Goal: Transaction & Acquisition: Purchase product/service

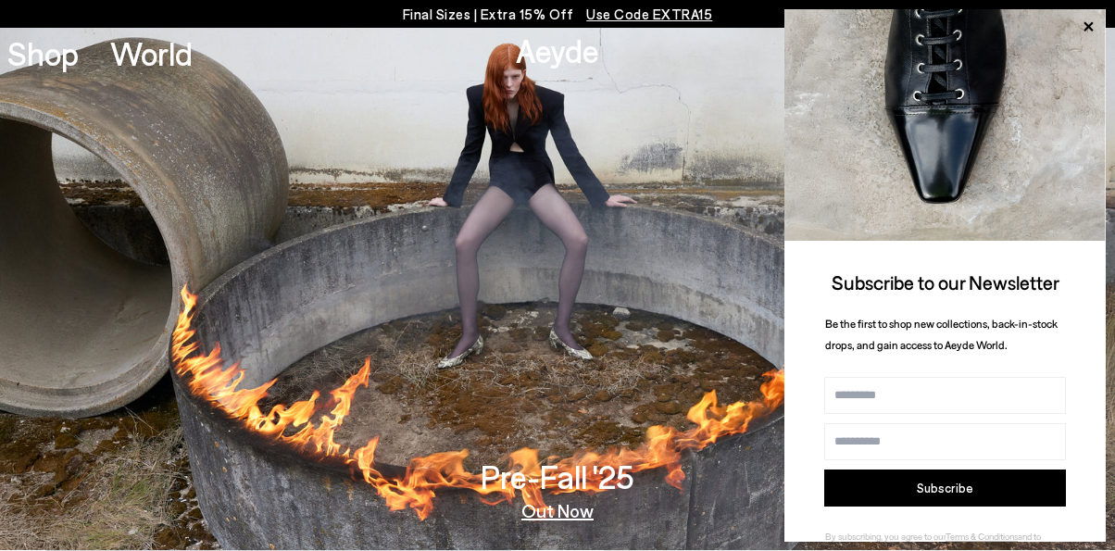
click at [716, 434] on img at bounding box center [557, 289] width 1115 height 522
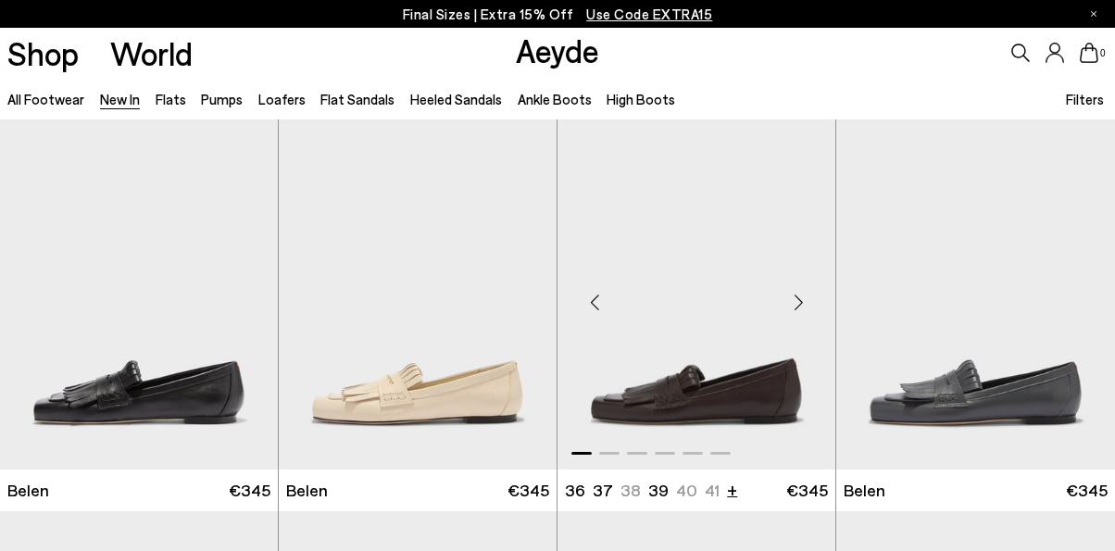
click at [730, 486] on li "+" at bounding box center [732, 489] width 10 height 25
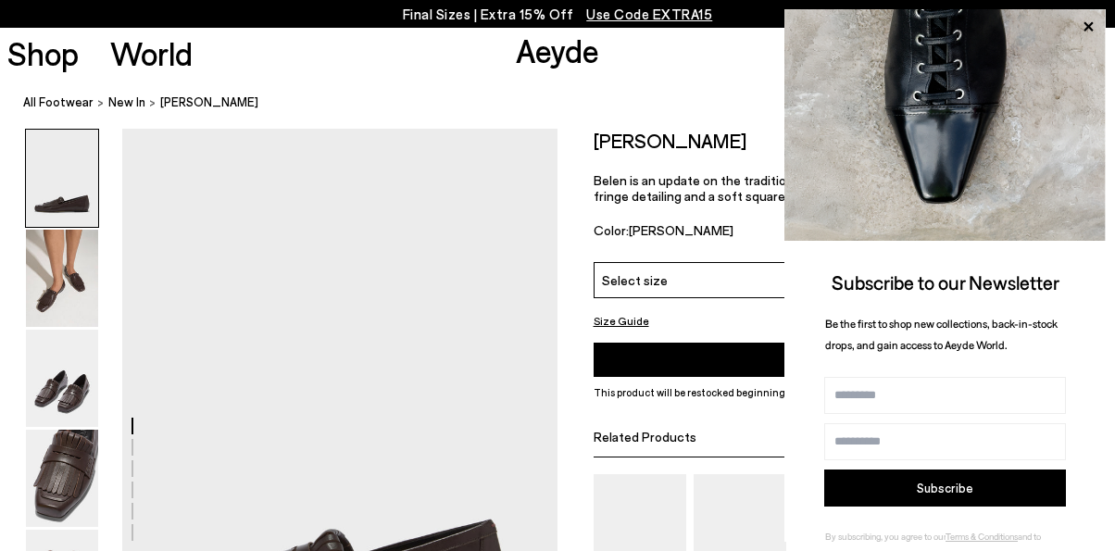
click at [1071, 280] on div "Subscribe to our Newsletter Be the first to shop new collections, back-in-stock…" at bounding box center [944, 298] width 321 height 578
click at [1096, 21] on icon at bounding box center [1088, 27] width 24 height 24
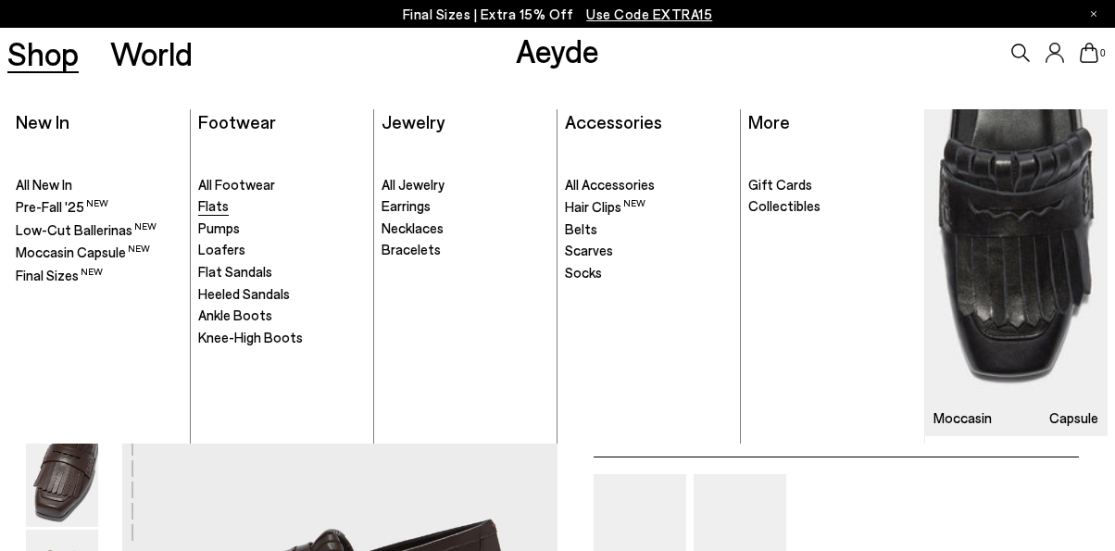
click at [218, 206] on span "Flats" at bounding box center [213, 205] width 31 height 17
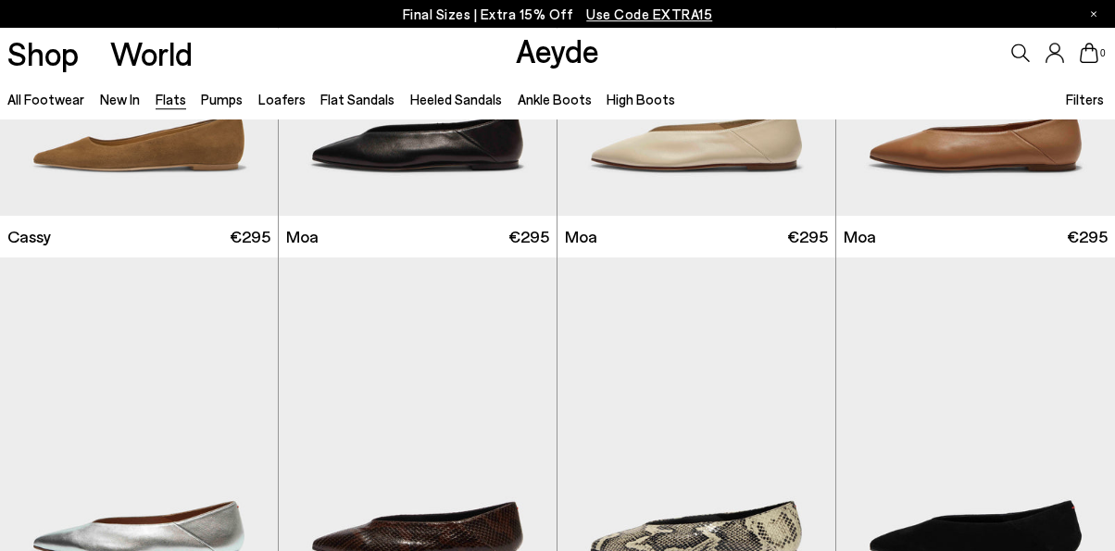
scroll to position [2180, 0]
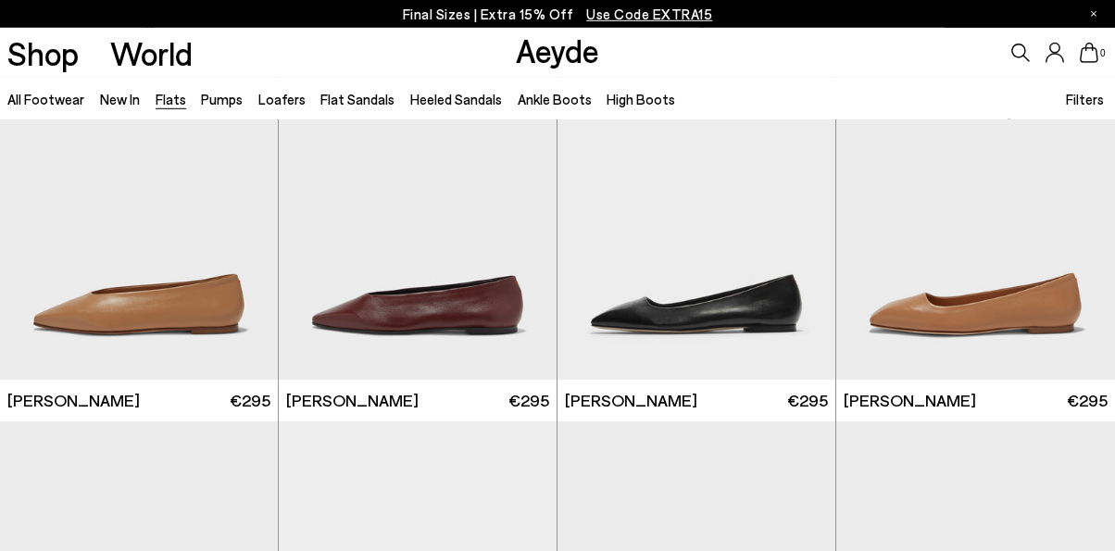
scroll to position [4808, 0]
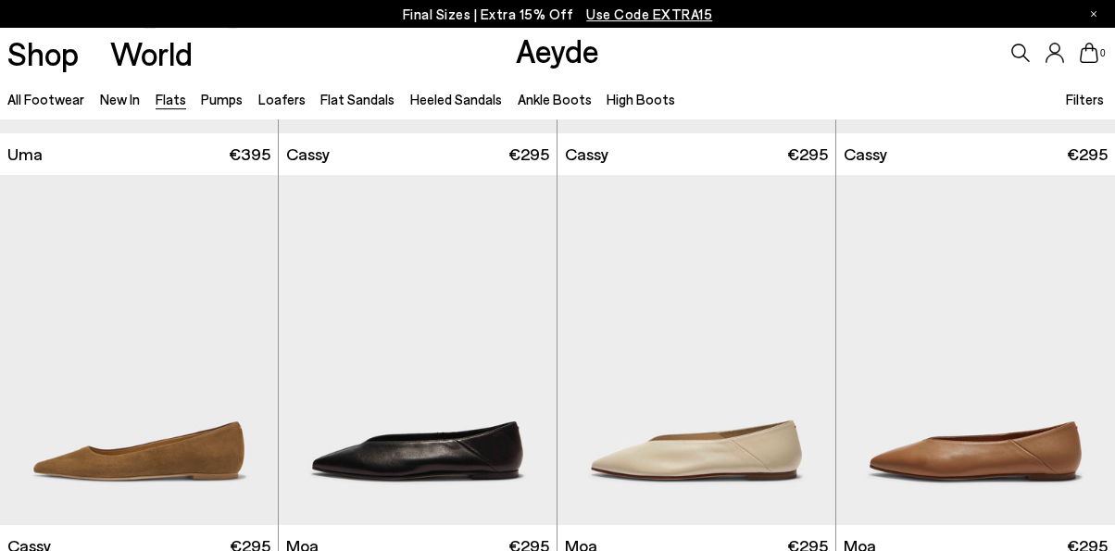
scroll to position [1867, 0]
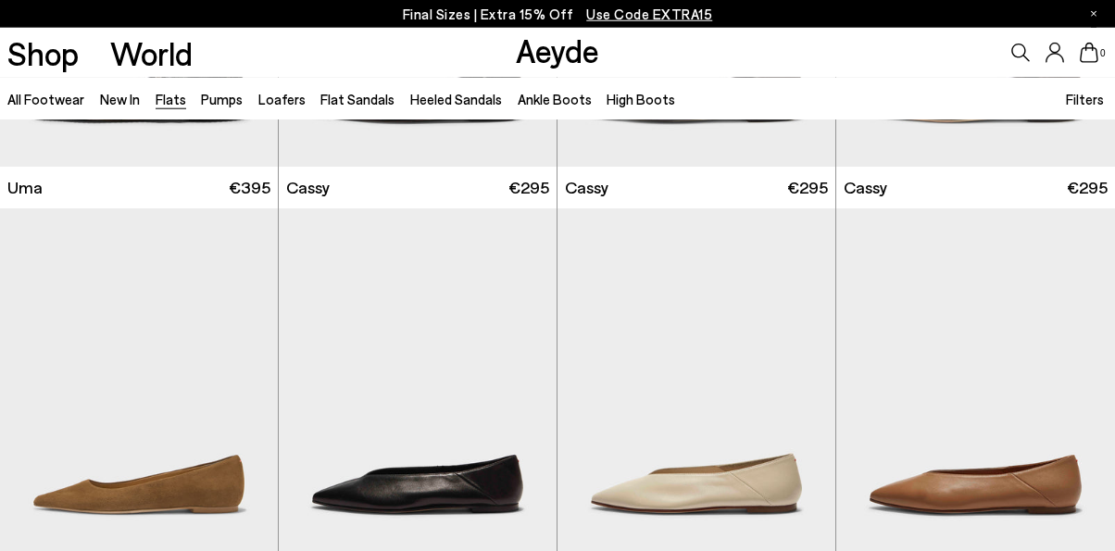
click at [1094, 100] on span "Filters" at bounding box center [1085, 99] width 38 height 17
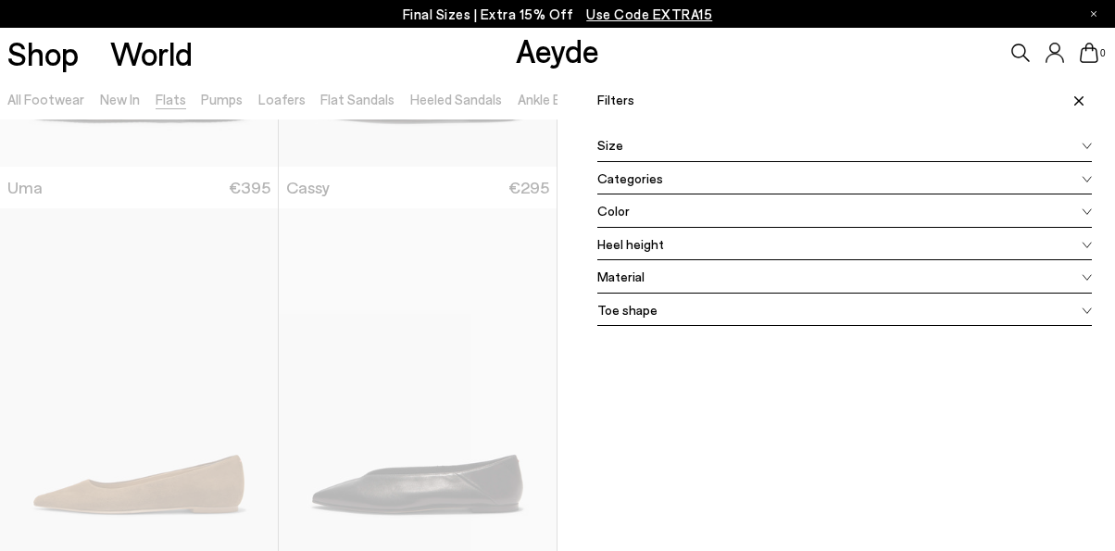
click at [671, 140] on div "Size" at bounding box center [844, 145] width 495 height 33
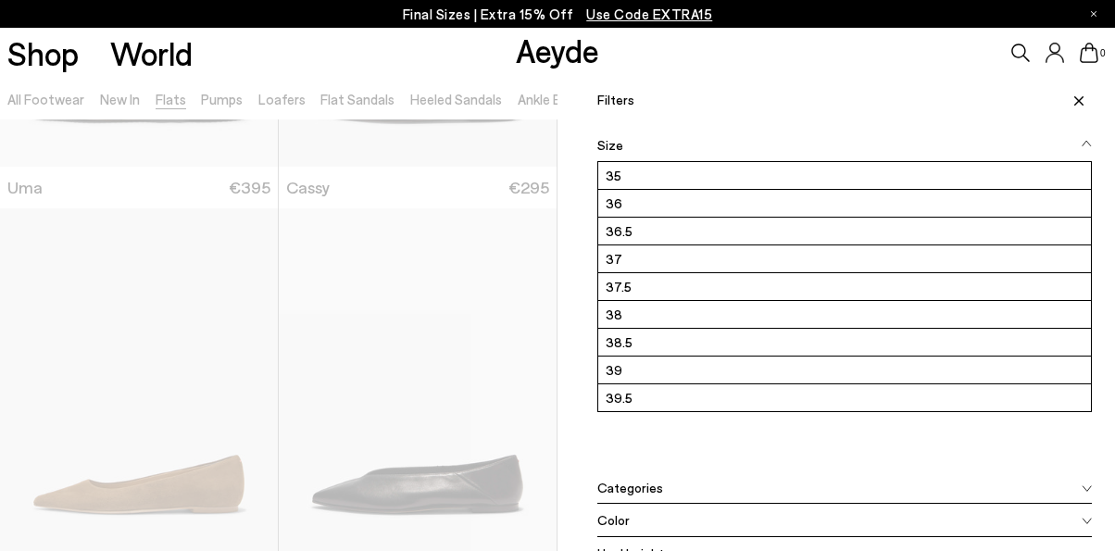
scroll to position [162, 0]
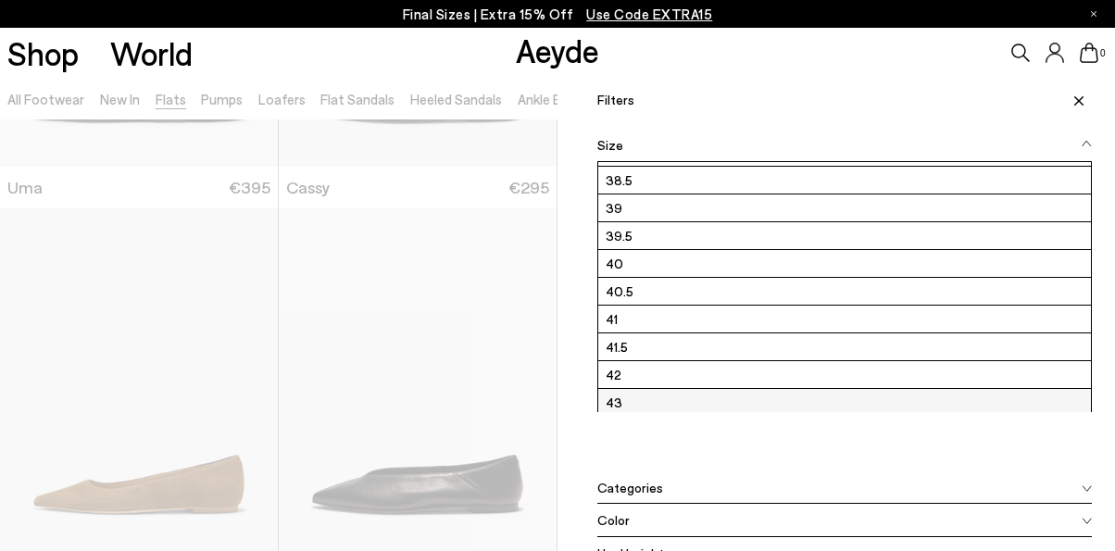
click at [633, 399] on label "43" at bounding box center [844, 402] width 493 height 27
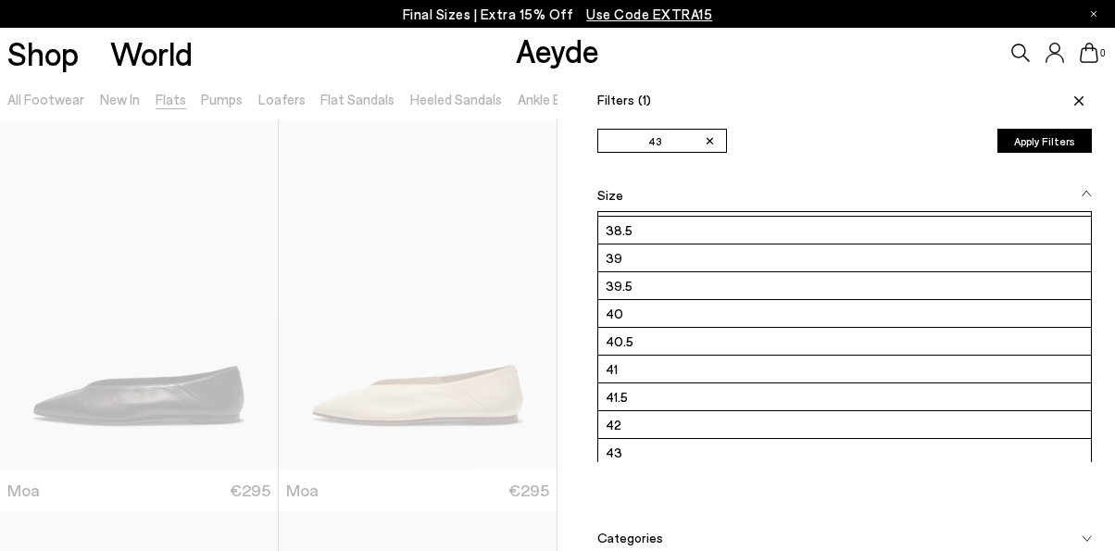
click at [1083, 99] on icon at bounding box center [1078, 100] width 9 height 9
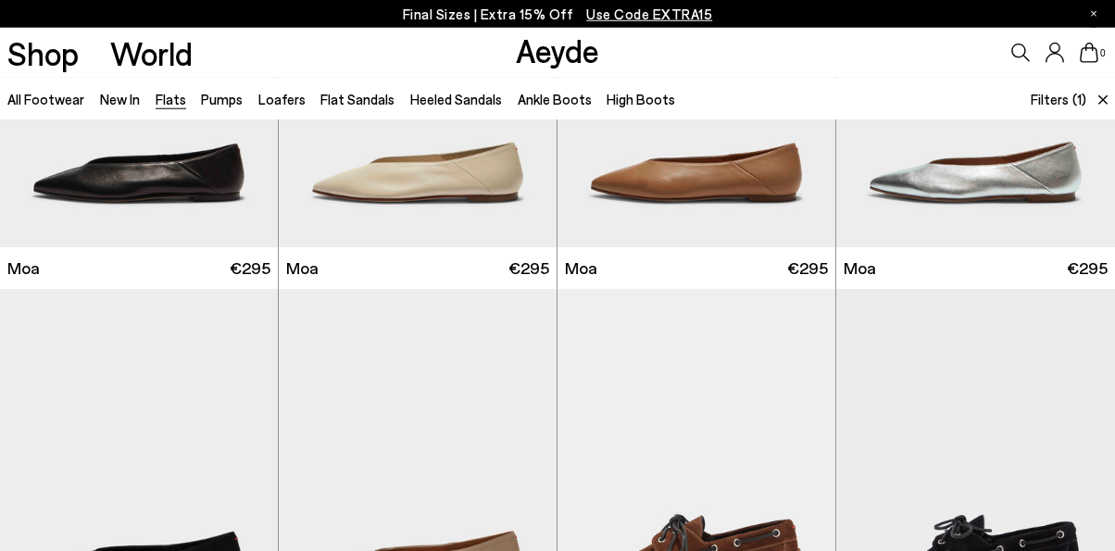
scroll to position [169, 0]
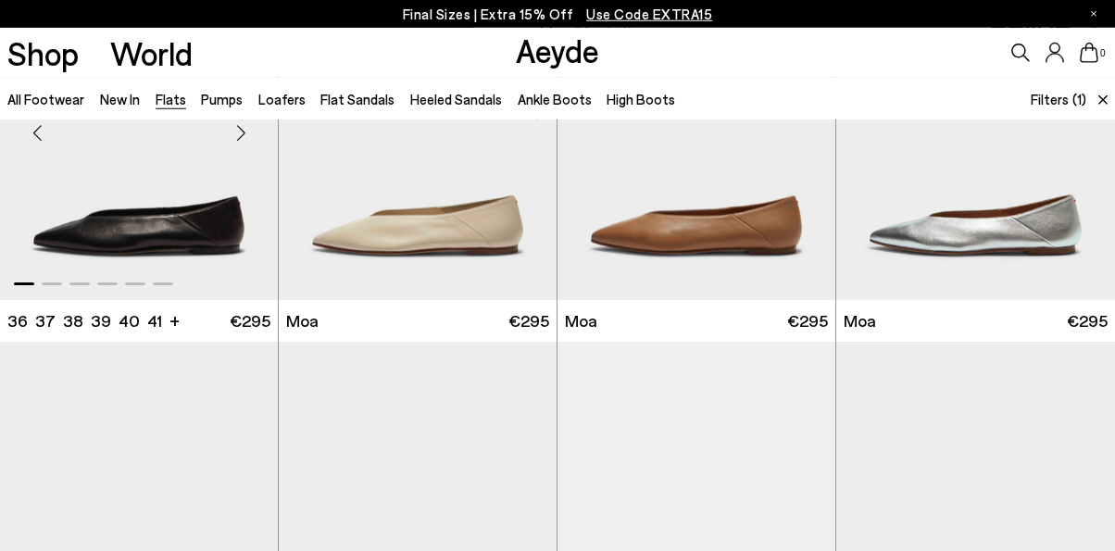
click at [120, 228] on img "1 / 6" at bounding box center [139, 124] width 278 height 349
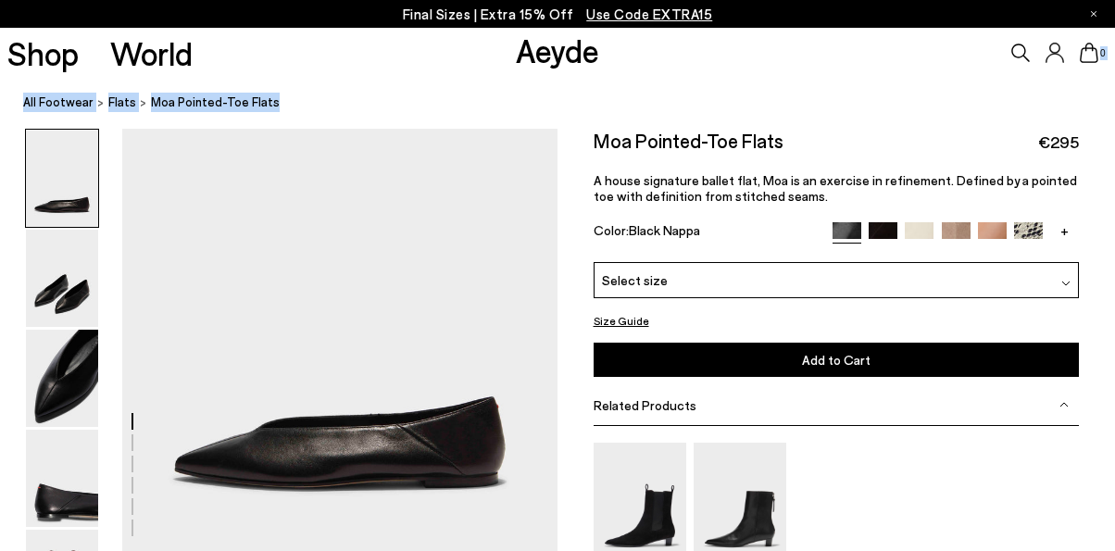
drag, startPoint x: 1113, startPoint y: 40, endPoint x: 1119, endPoint y: 55, distance: 15.8
click at [1114, 55] on div "Shop World Aeyde 0" at bounding box center [557, 53] width 1115 height 50
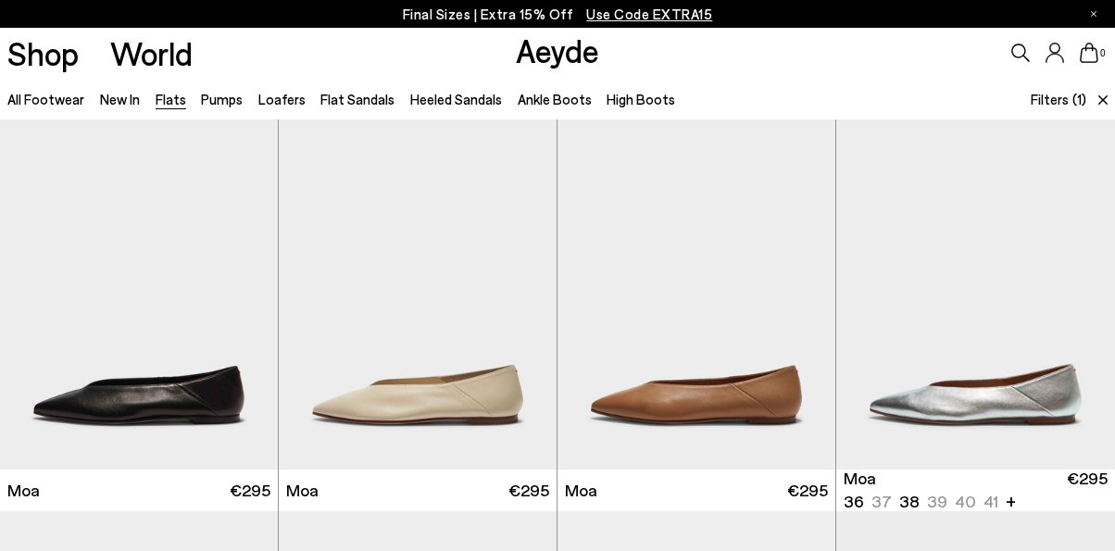
click at [1101, 103] on icon at bounding box center [1102, 99] width 9 height 9
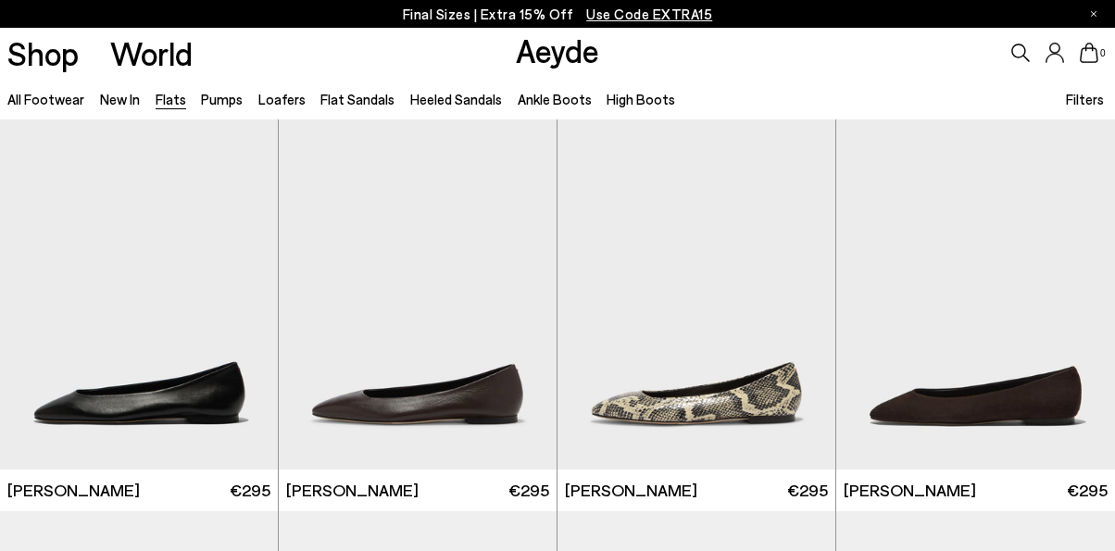
click at [1100, 101] on span "Filters" at bounding box center [1085, 99] width 38 height 17
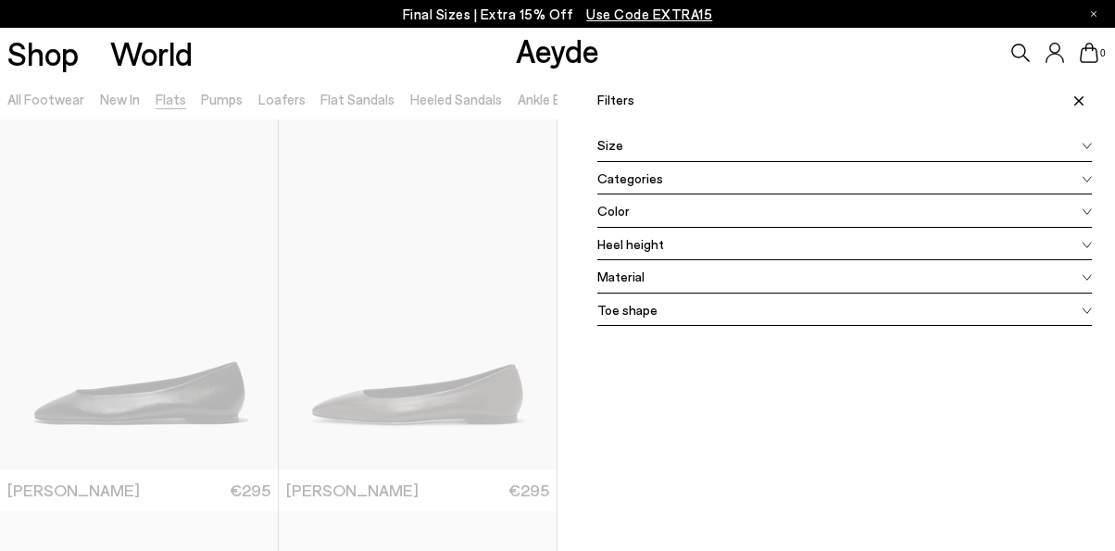
click at [1086, 146] on icon at bounding box center [1087, 146] width 10 height 7
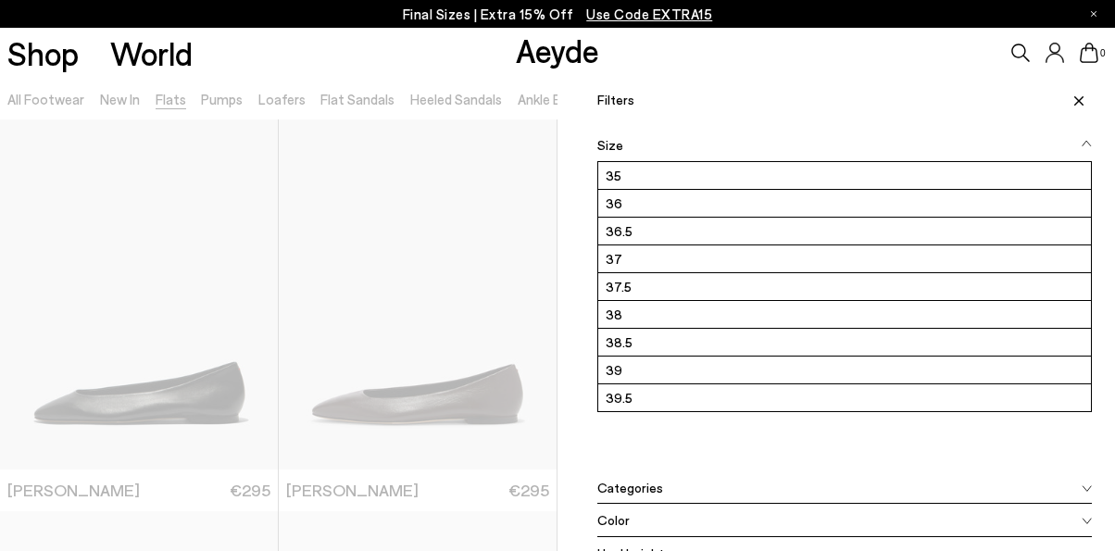
scroll to position [162, 0]
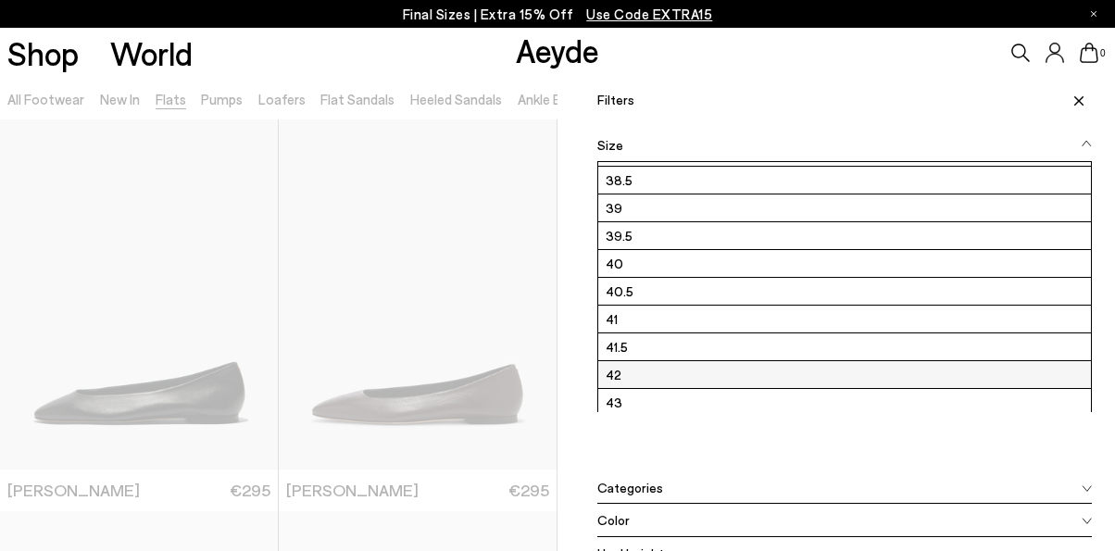
click at [708, 374] on label "42" at bounding box center [844, 374] width 493 height 27
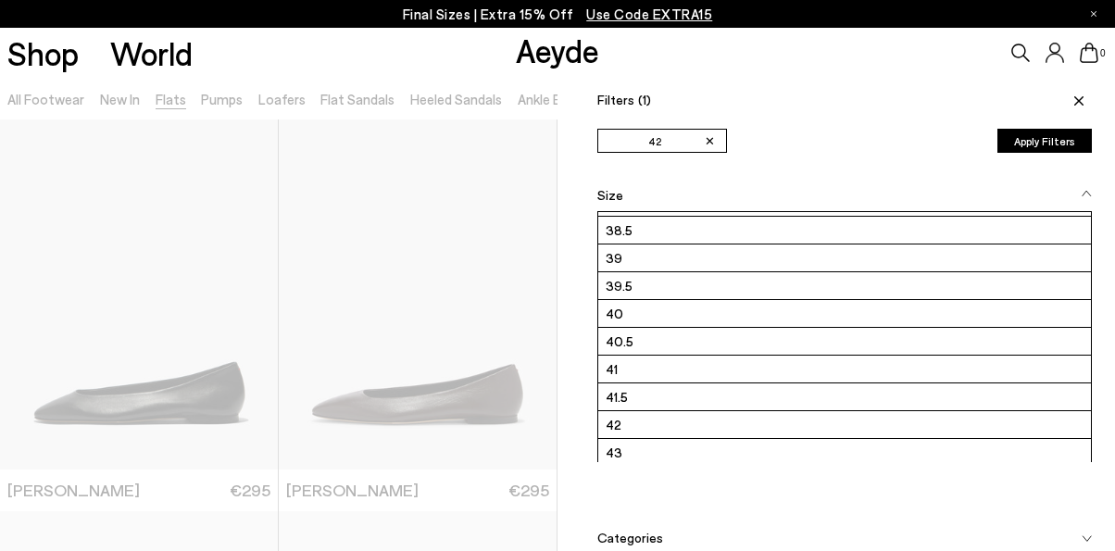
click at [1055, 142] on button "Apply Filters" at bounding box center [1044, 141] width 94 height 24
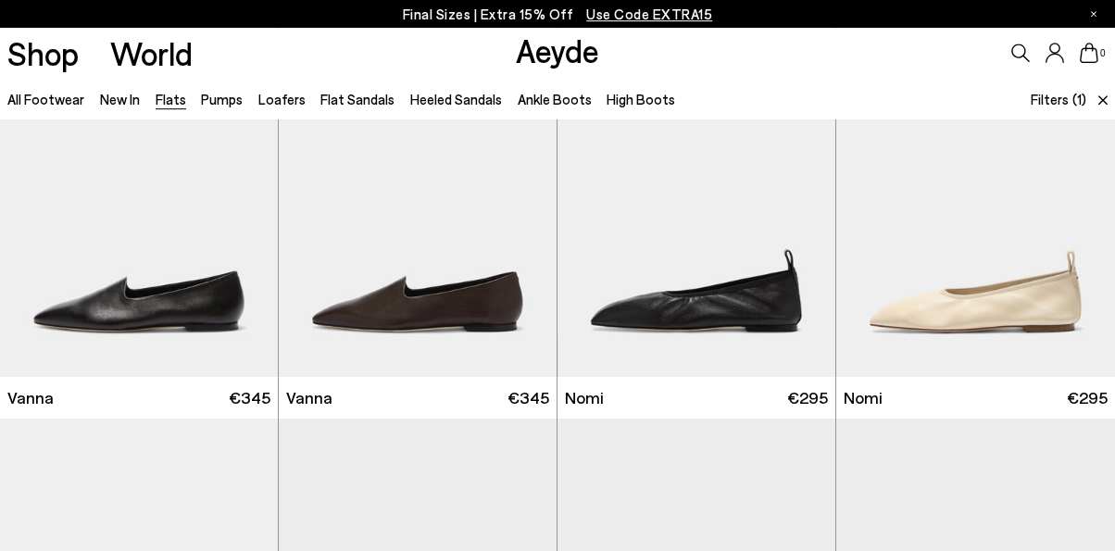
scroll to position [539, 0]
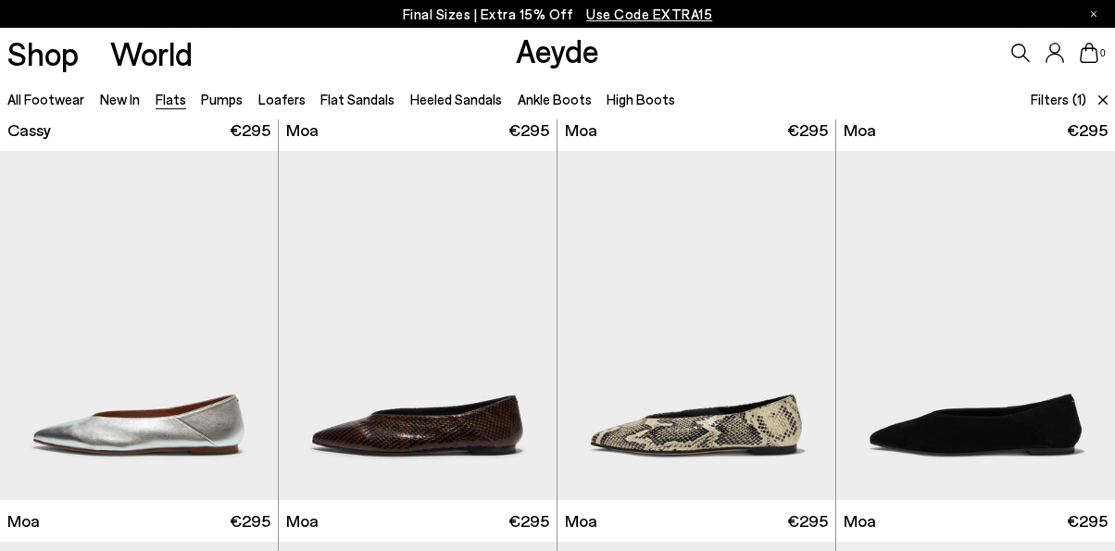
scroll to position [2358, 0]
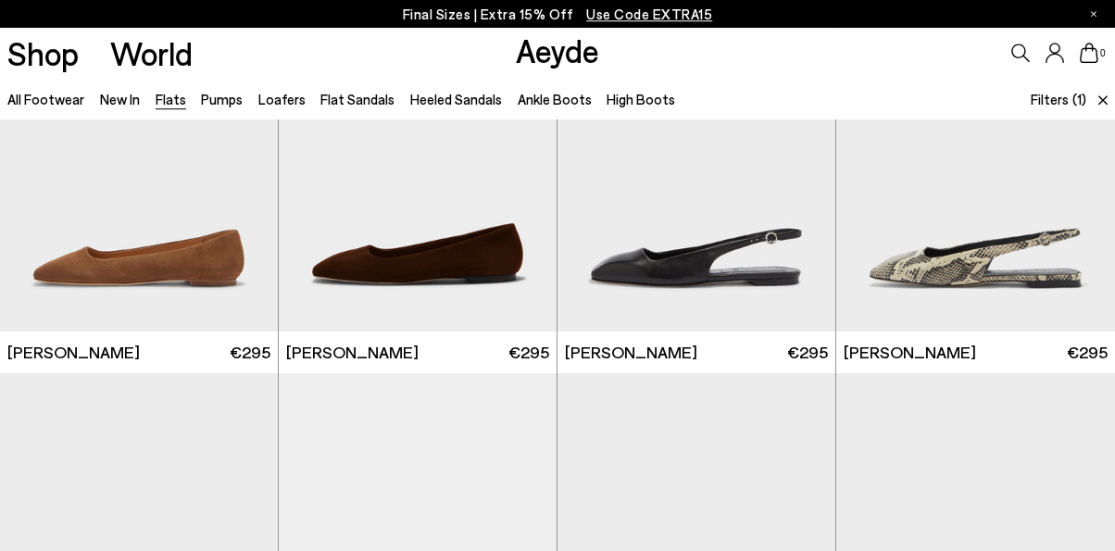
scroll to position [5242, 0]
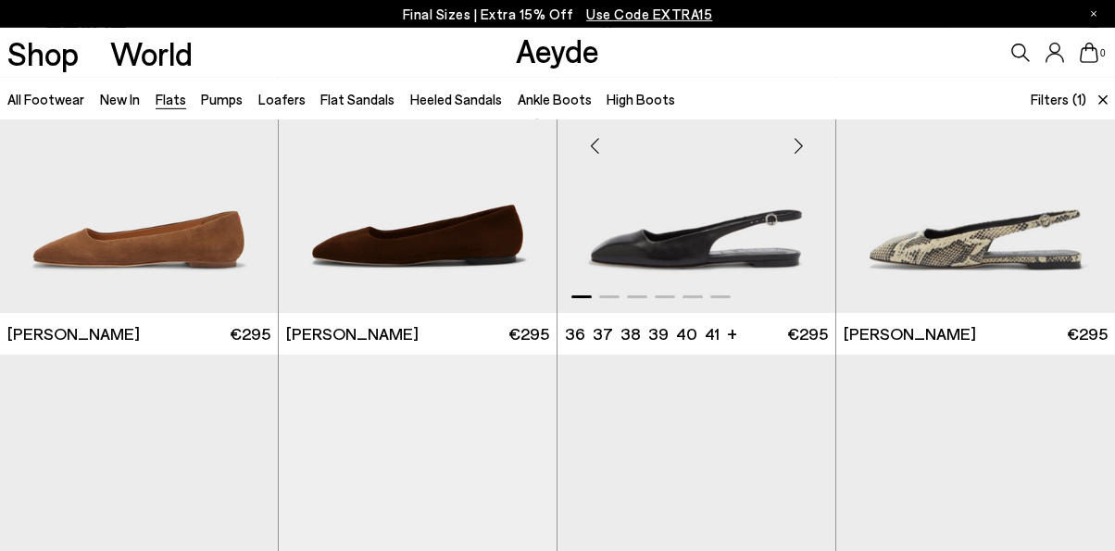
click at [694, 239] on img "1 / 6" at bounding box center [697, 138] width 278 height 349
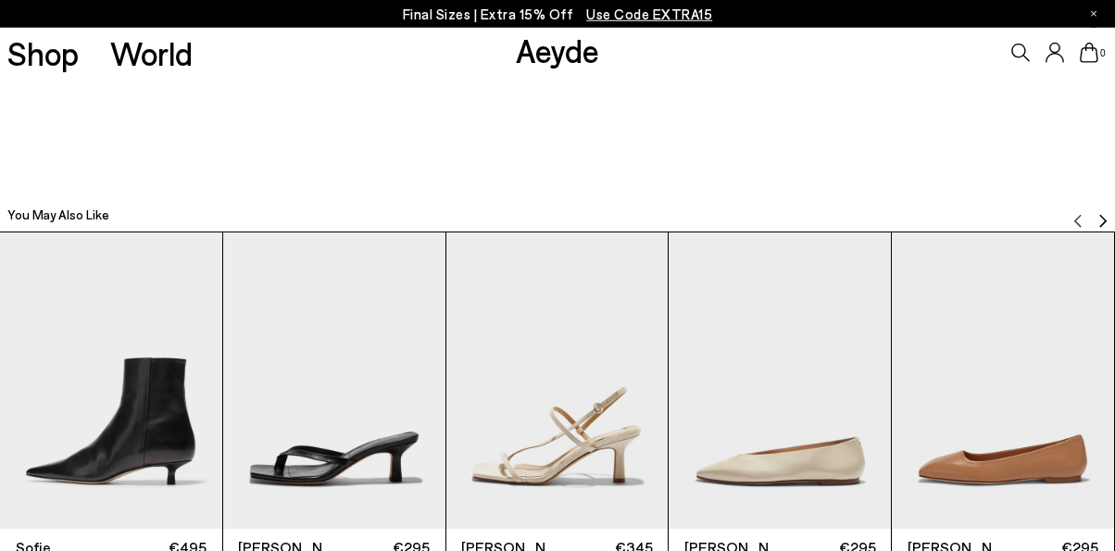
scroll to position [3079, 0]
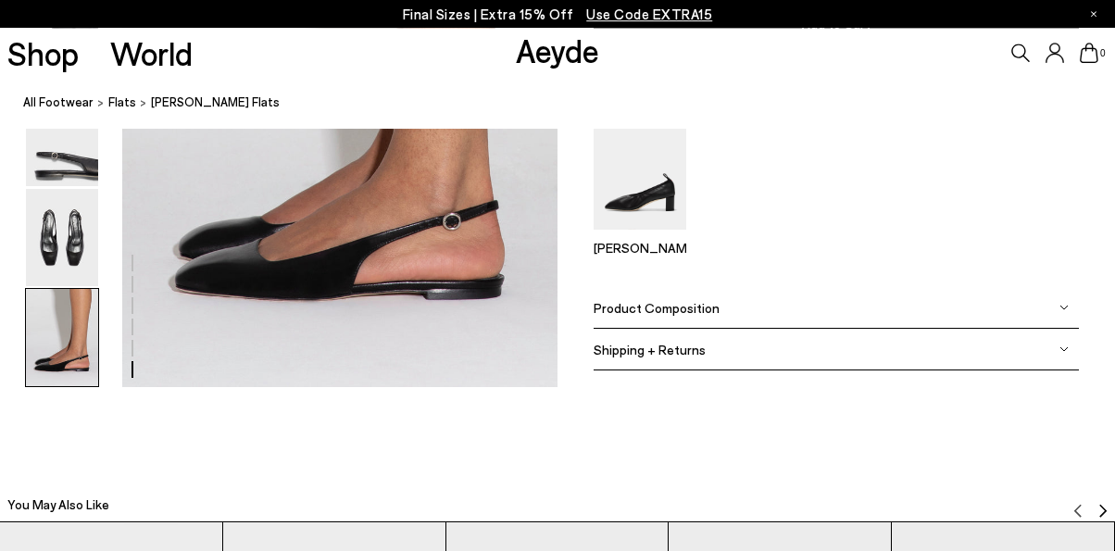
click at [1069, 297] on div "Product Composition" at bounding box center [837, 309] width 486 height 42
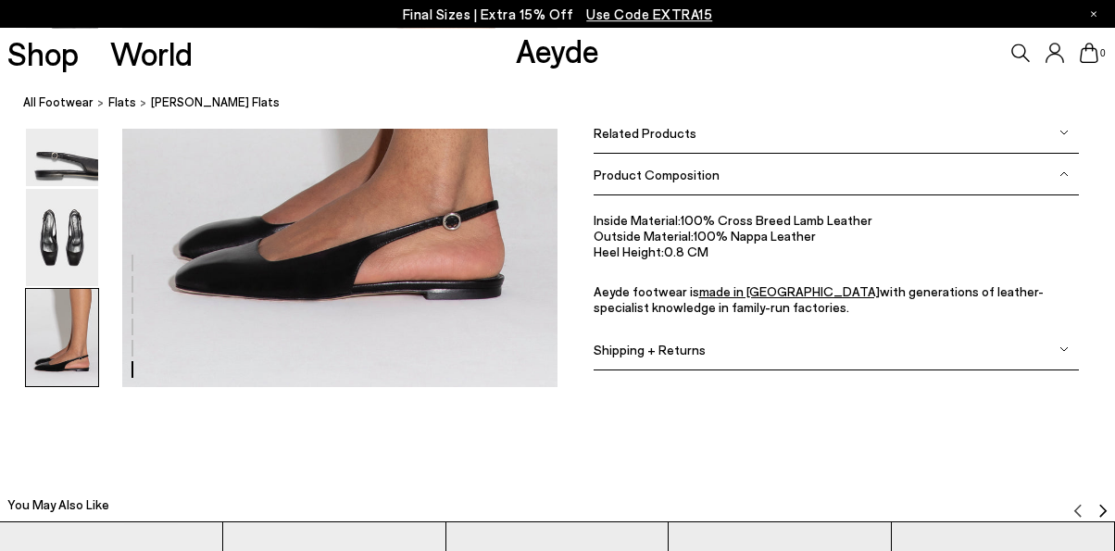
click at [1064, 174] on img at bounding box center [1063, 174] width 9 height 9
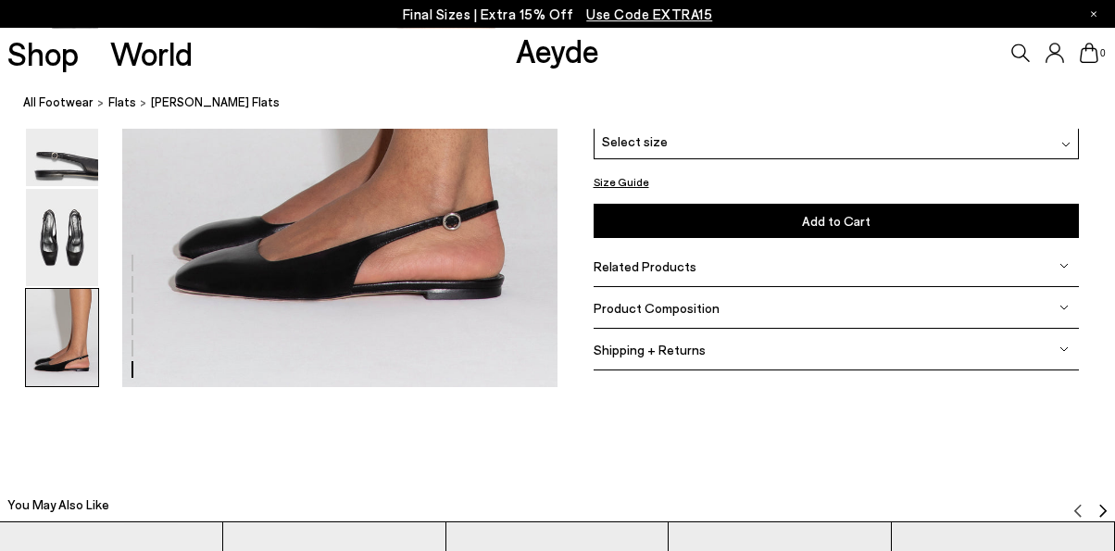
click at [1059, 268] on div "Related Products" at bounding box center [837, 267] width 486 height 42
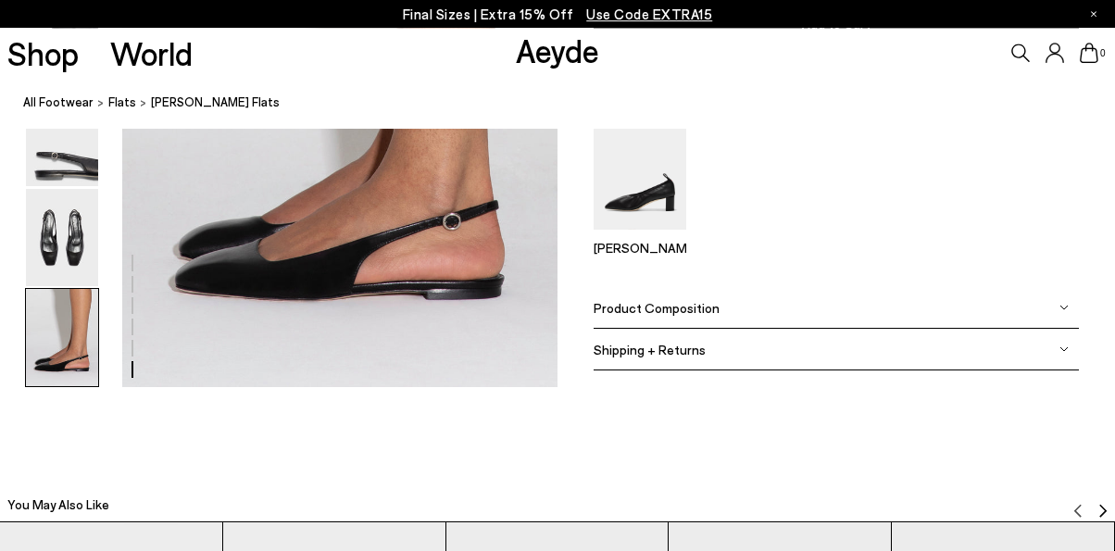
click at [1059, 268] on div "[PERSON_NAME]" at bounding box center [837, 189] width 486 height 165
click at [1059, 309] on div "Product Composition" at bounding box center [837, 309] width 486 height 42
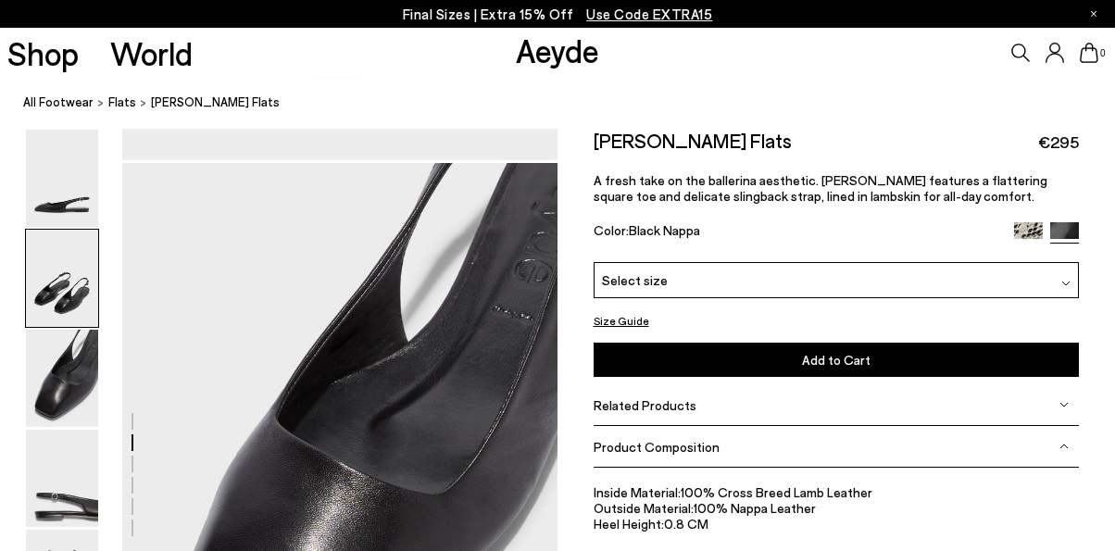
scroll to position [921, 0]
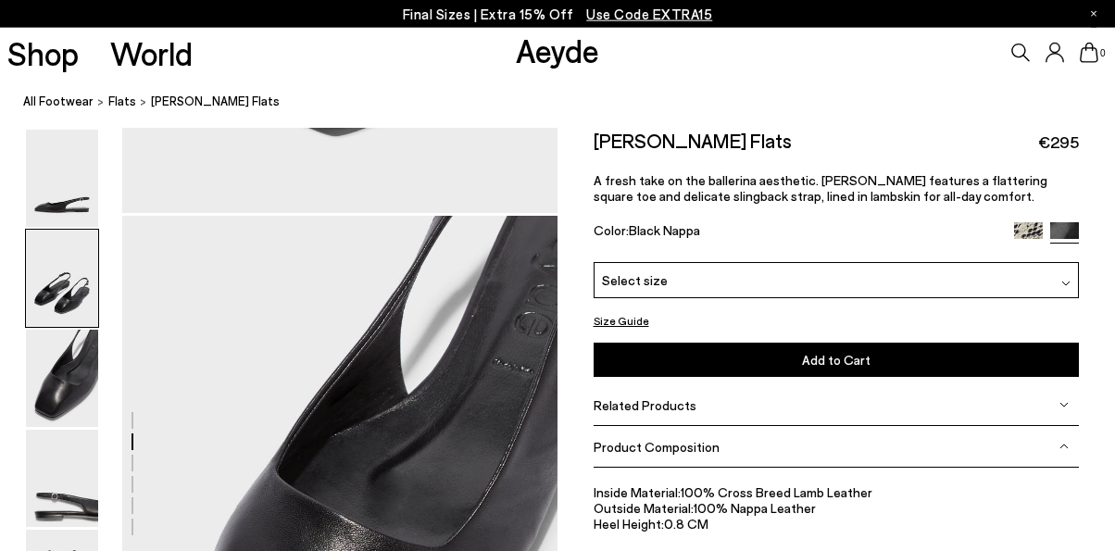
click at [1069, 277] on div at bounding box center [1065, 279] width 9 height 19
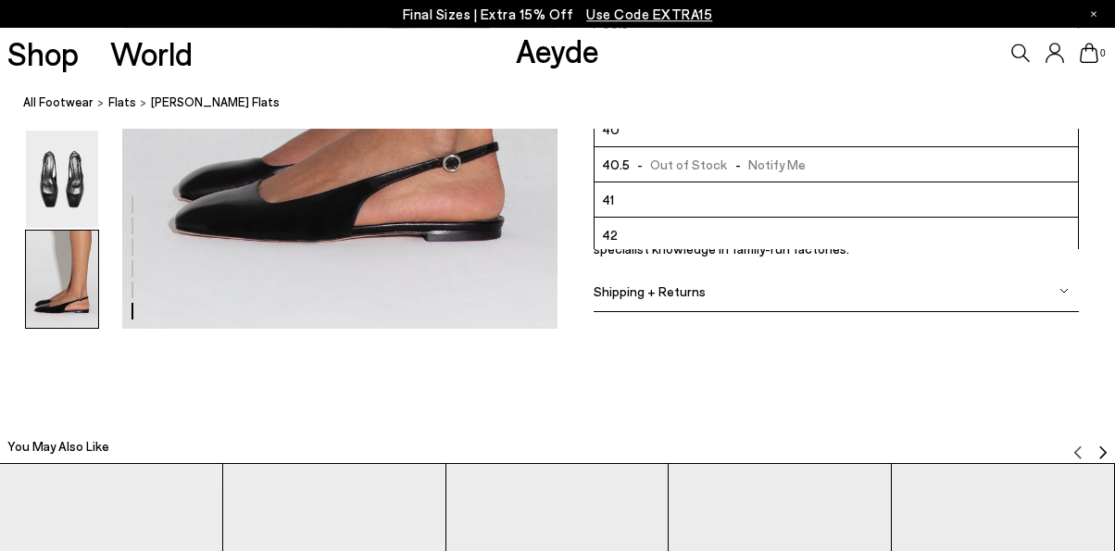
scroll to position [3073, 0]
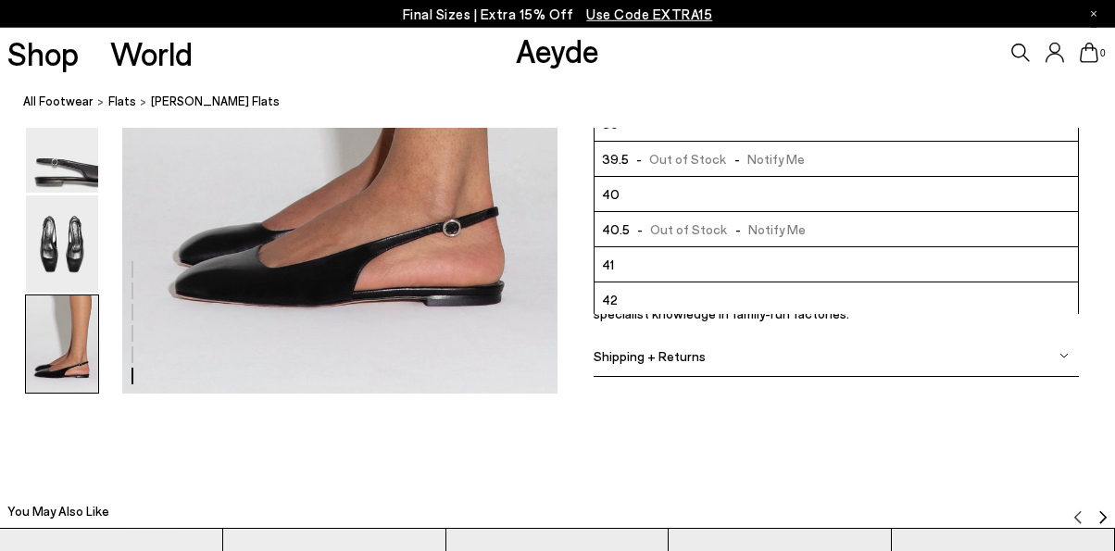
click at [621, 294] on li "42" at bounding box center [837, 299] width 484 height 35
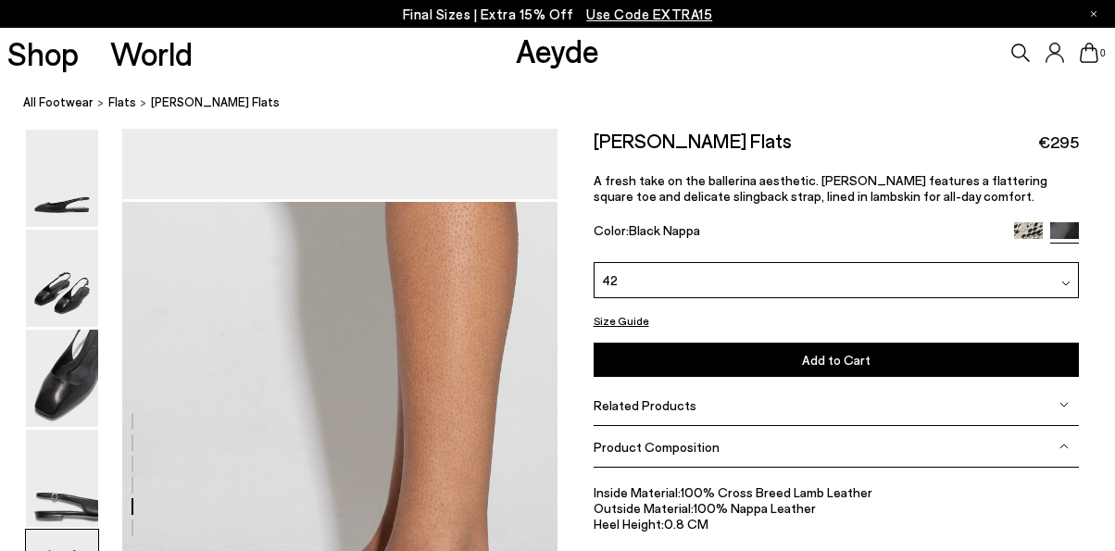
scroll to position [2749, 0]
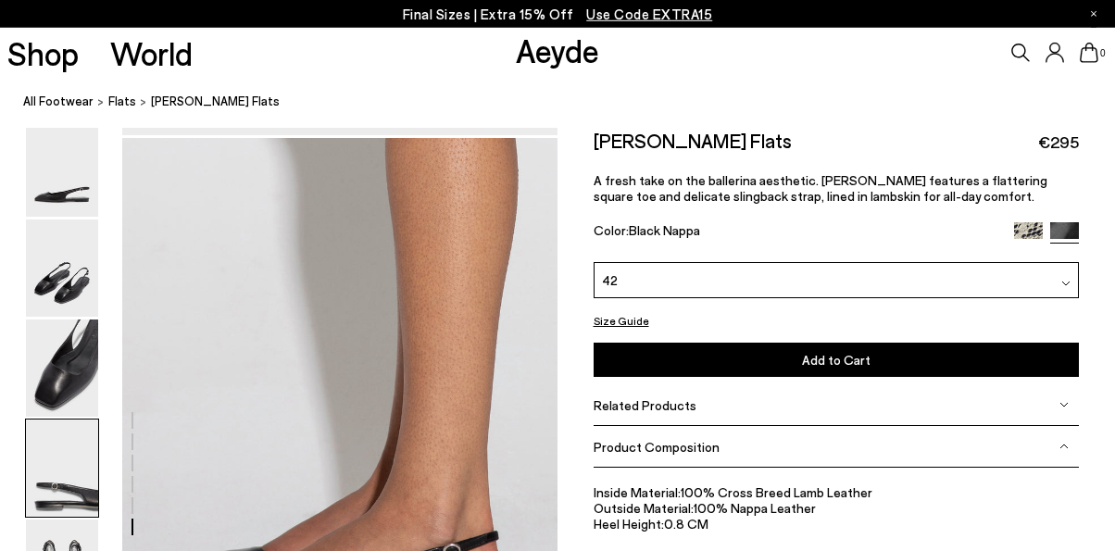
click at [55, 493] on img at bounding box center [62, 468] width 72 height 97
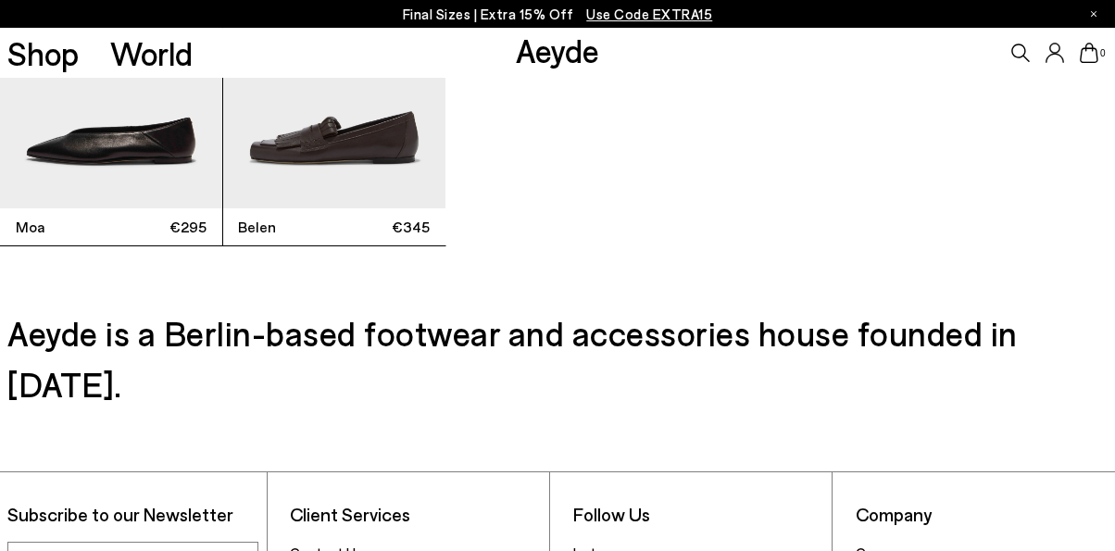
scroll to position [4367, 0]
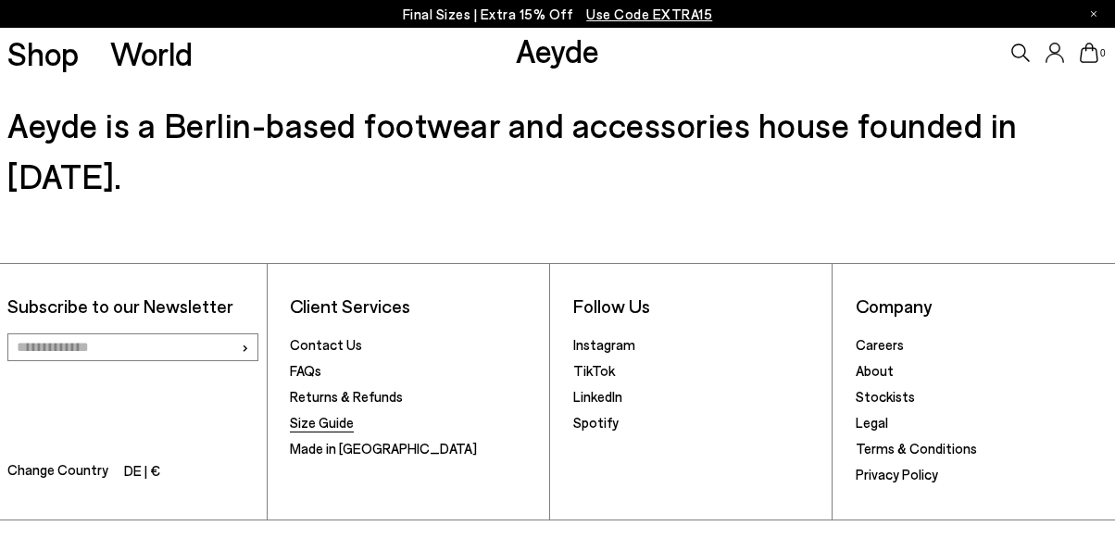
click at [313, 414] on link "Size Guide" at bounding box center [322, 422] width 64 height 17
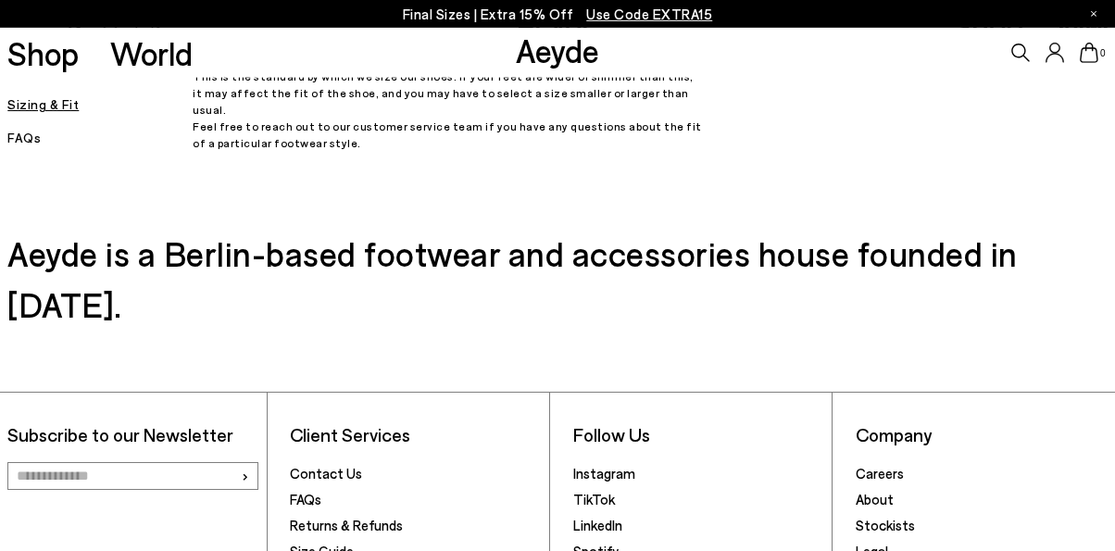
scroll to position [485, 0]
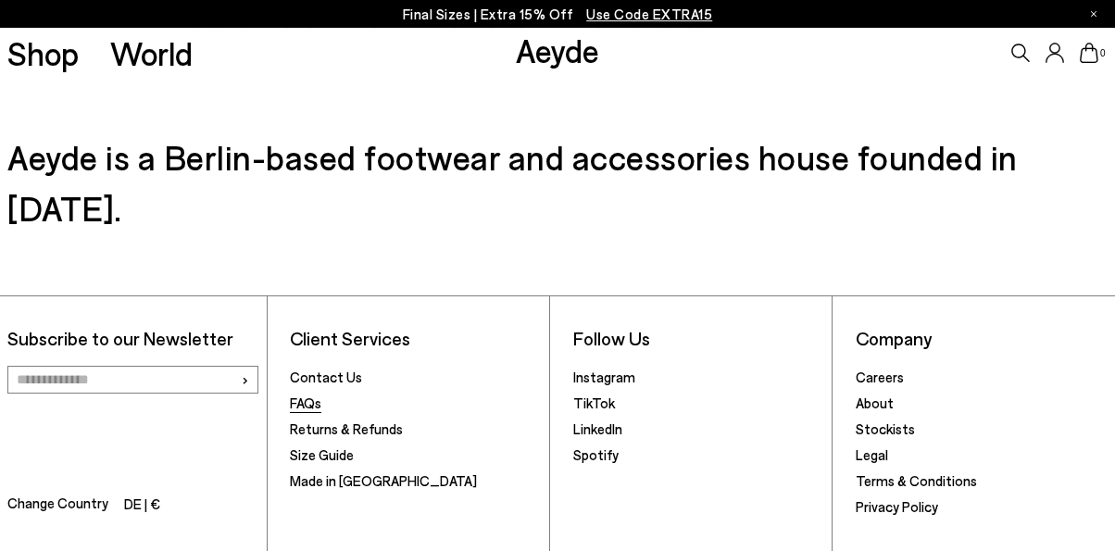
click at [299, 395] on link "FAQs" at bounding box center [305, 403] width 31 height 17
click at [305, 395] on link "FAQs" at bounding box center [305, 403] width 31 height 17
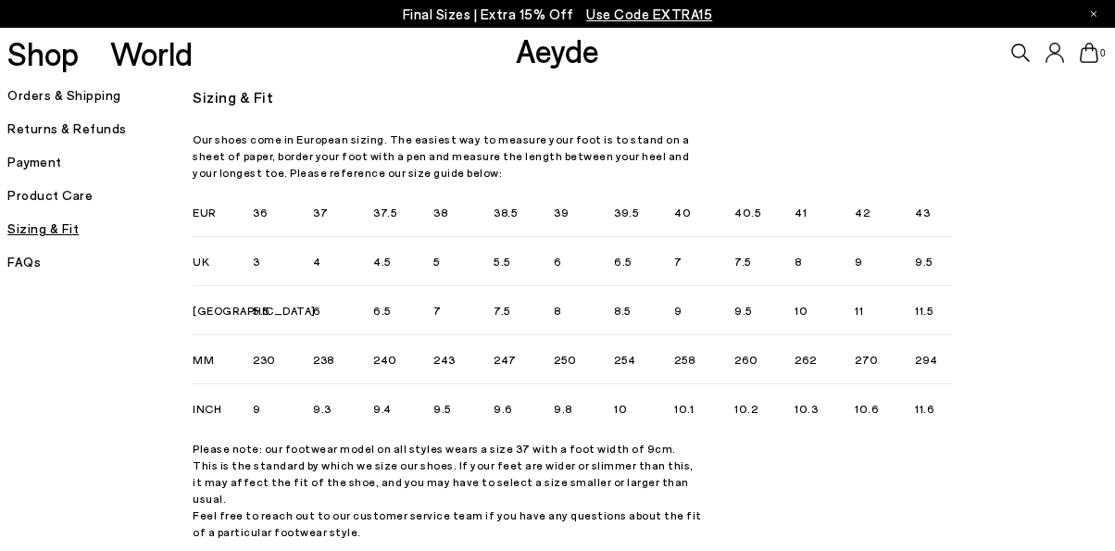
click at [1093, 14] on icon at bounding box center [1094, 14] width 6 height 6
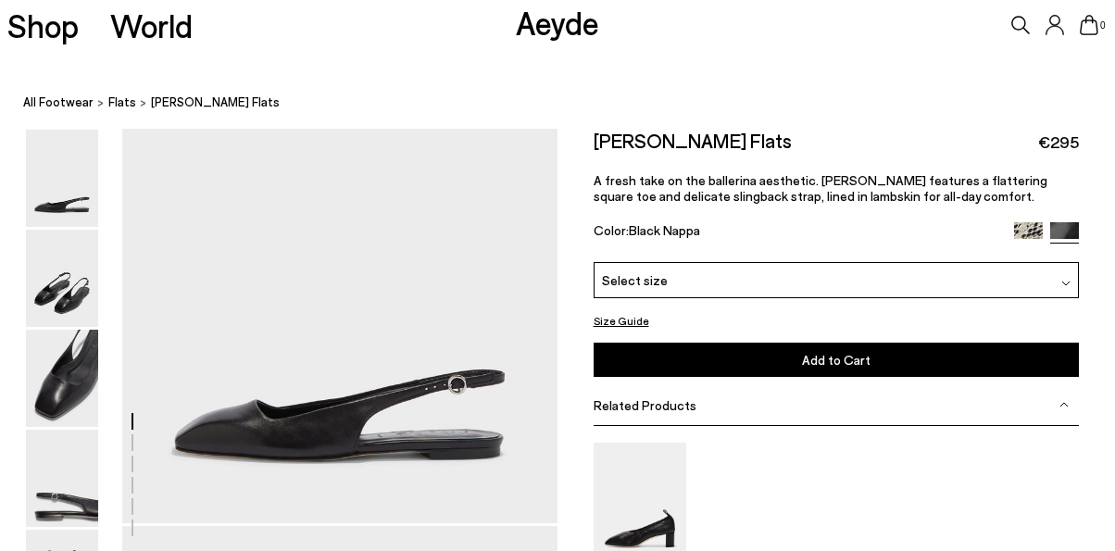
scroll to position [4289, 0]
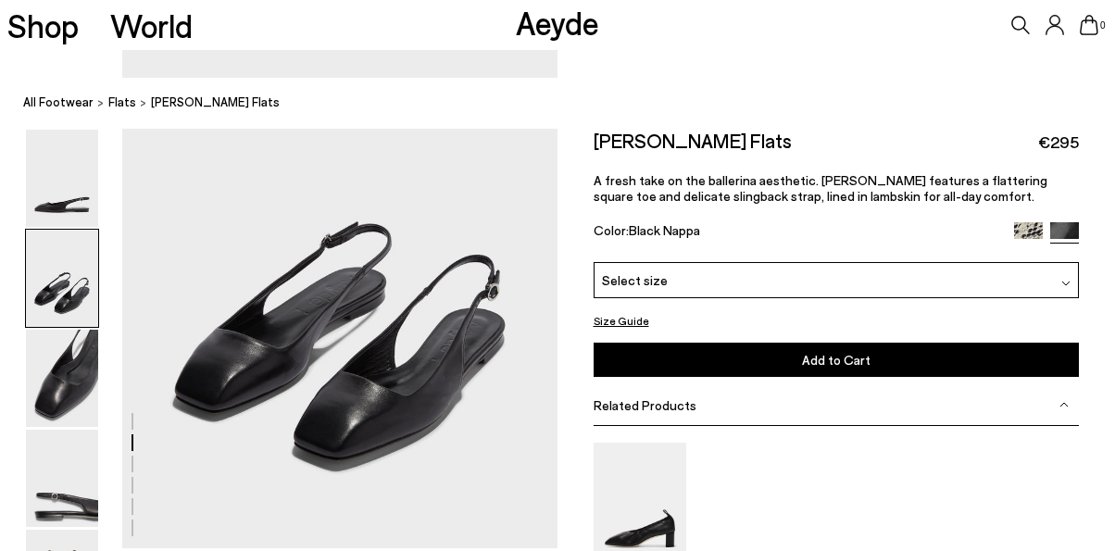
scroll to position [593, 0]
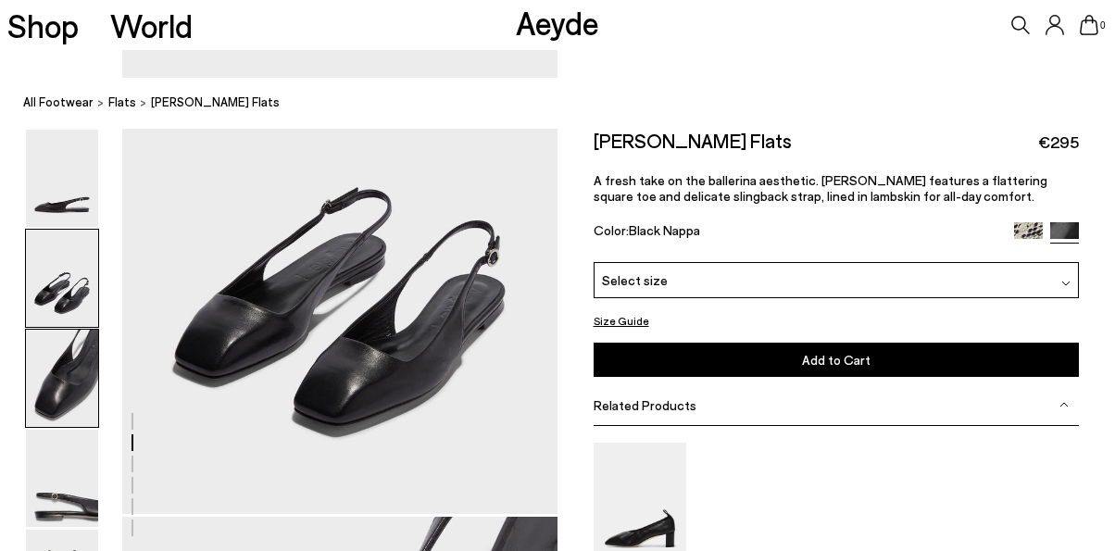
click at [51, 376] on img at bounding box center [62, 378] width 72 height 97
click at [1066, 279] on img at bounding box center [1065, 283] width 9 height 9
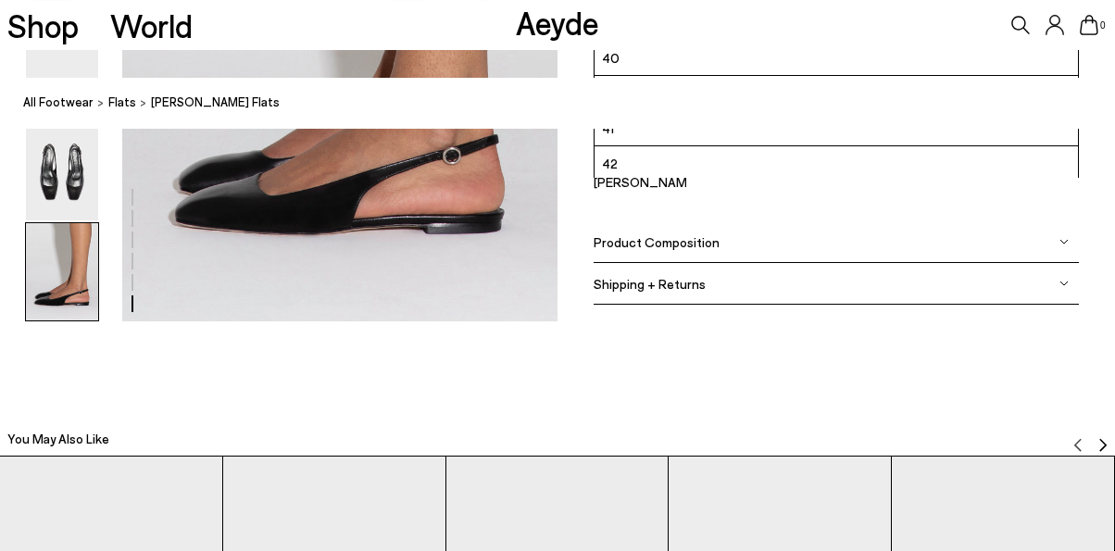
scroll to position [2944, 0]
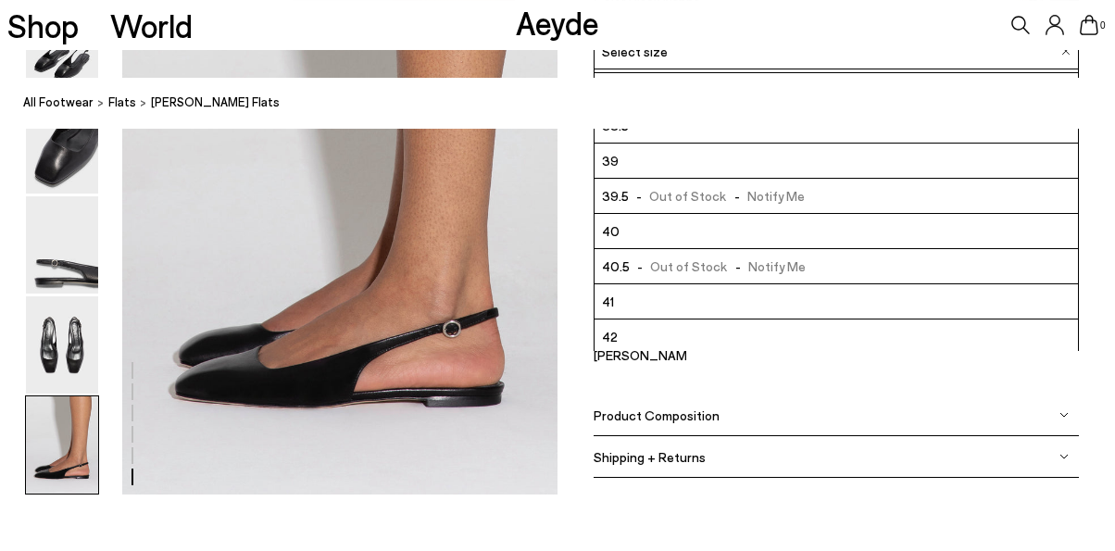
click at [868, 344] on li "42" at bounding box center [837, 337] width 484 height 35
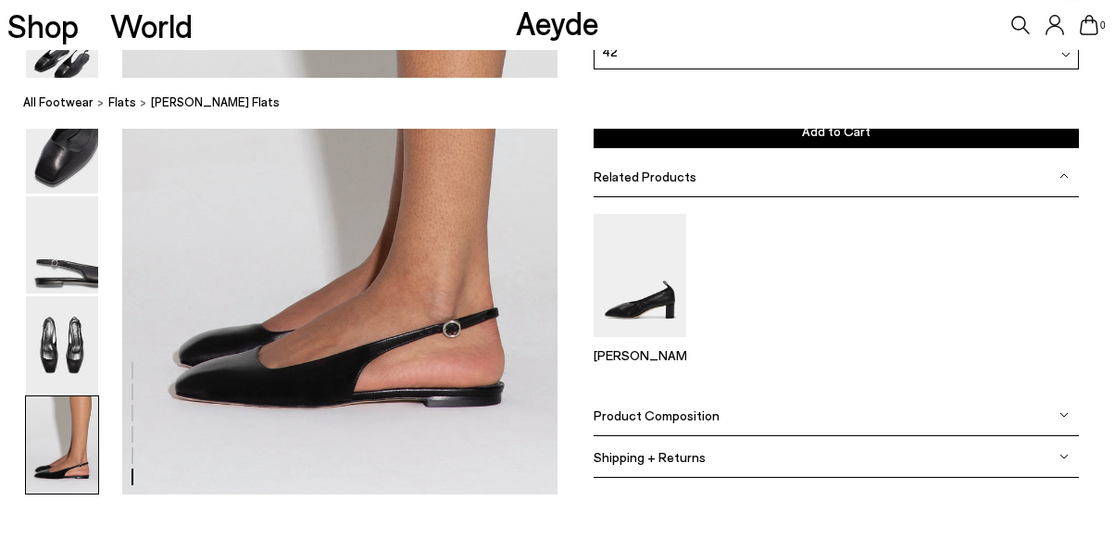
click at [1067, 455] on img at bounding box center [1063, 457] width 9 height 9
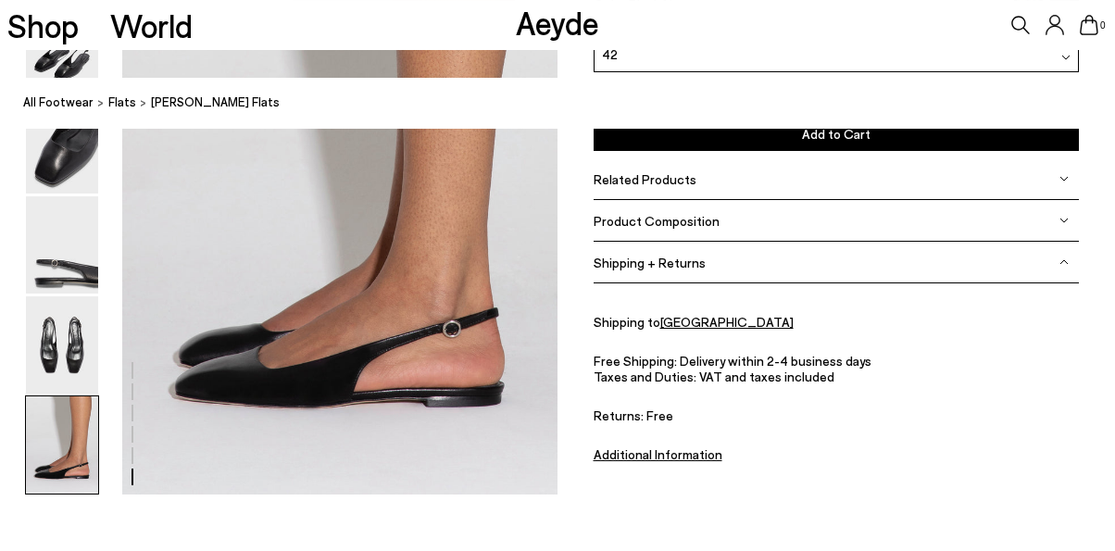
click at [683, 461] on u "Additional Information" at bounding box center [658, 454] width 129 height 16
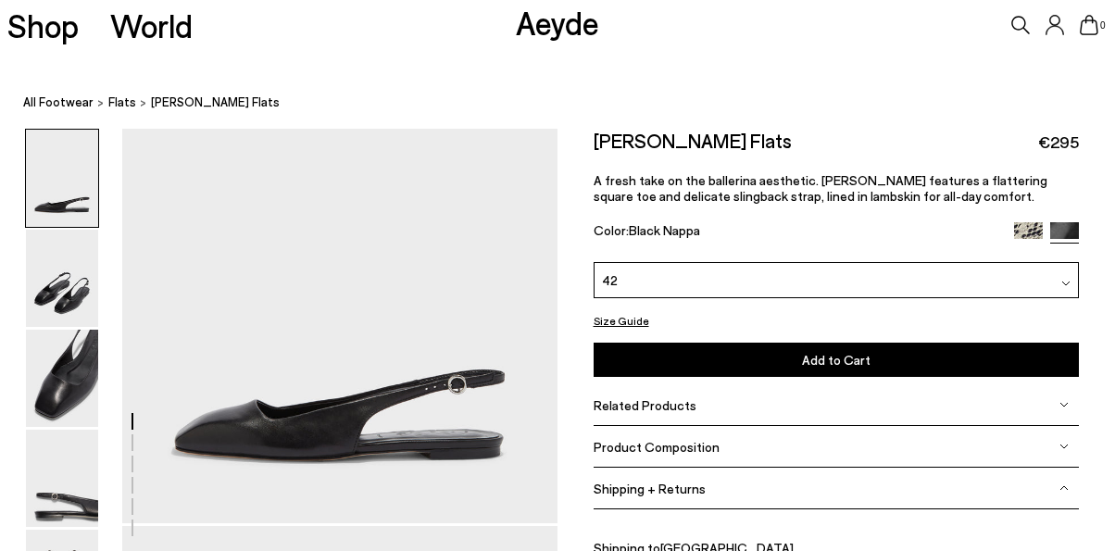
drag, startPoint x: 881, startPoint y: 142, endPoint x: 585, endPoint y: 141, distance: 295.4
click at [585, 141] on div "Size Guide Shoes Belt Our shoes come in European sizing. The easiest way to mea…" at bounding box center [837, 425] width 558 height 592
copy h2 "[PERSON_NAME] Flats"
click at [877, 362] on button "Add to Cart Select a Size First" at bounding box center [837, 360] width 486 height 34
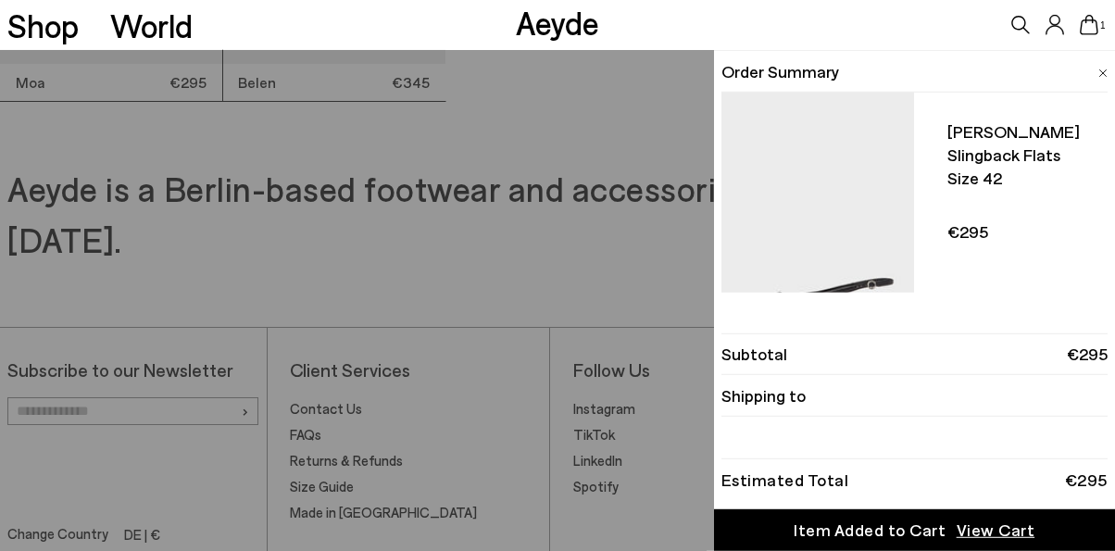
scroll to position [4339, 0]
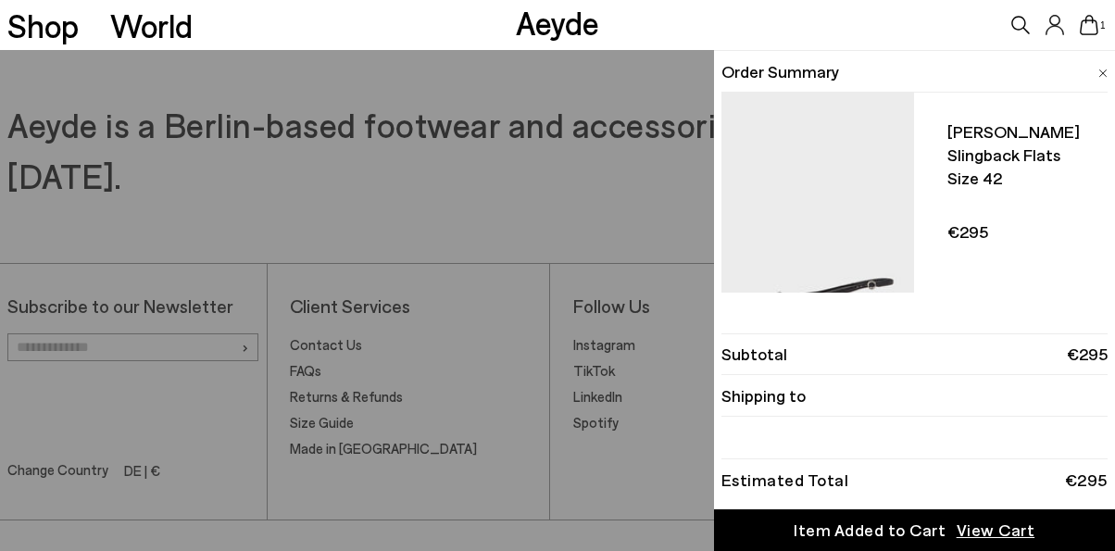
click at [72, 376] on div "Quick Add Color Size View Details Order Summary [PERSON_NAME] slingback flats S…" at bounding box center [557, 300] width 1115 height 501
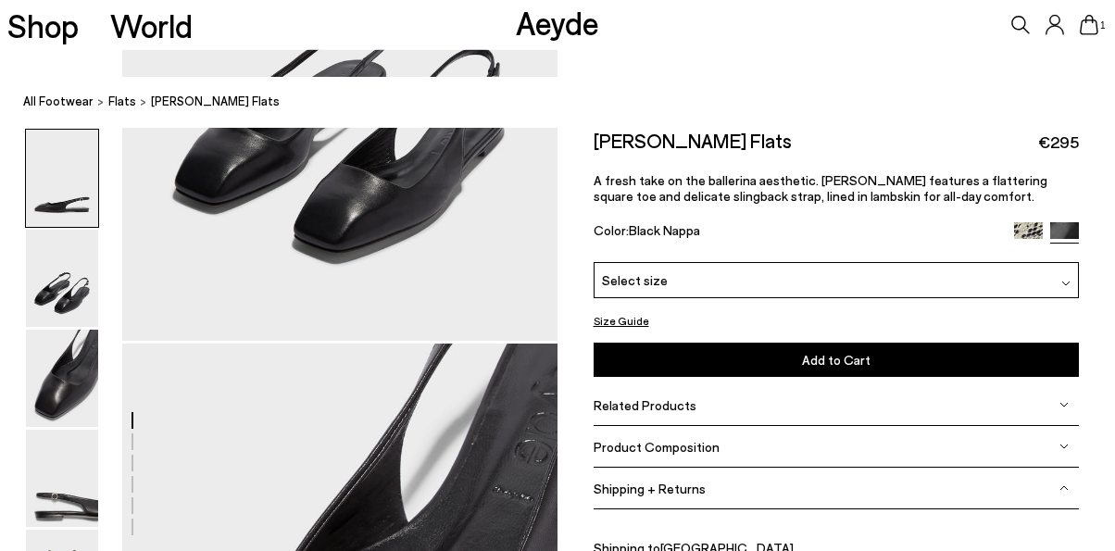
scroll to position [0, 0]
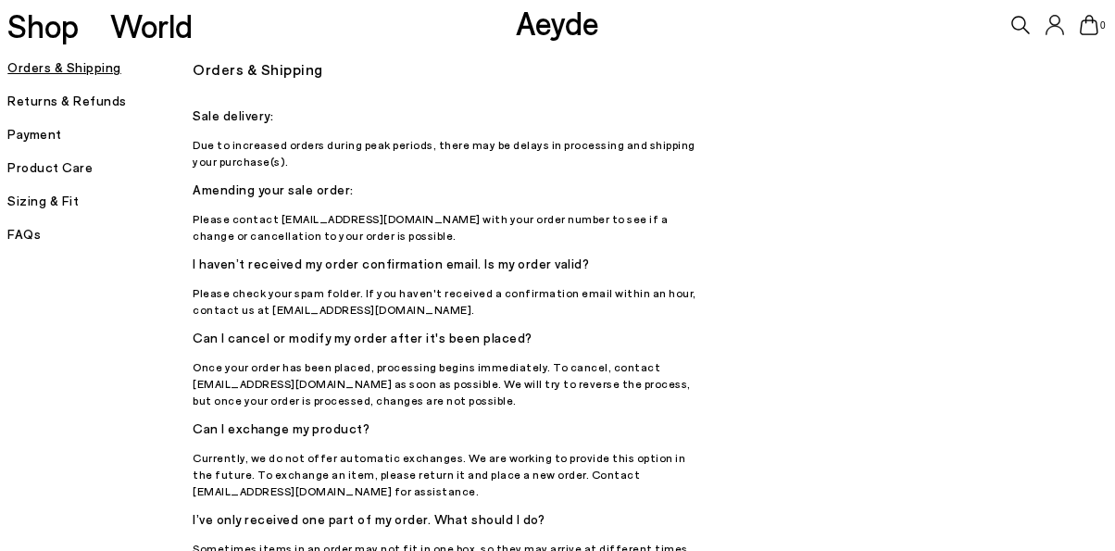
drag, startPoint x: 1112, startPoint y: 74, endPoint x: 1115, endPoint y: 92, distance: 17.8
click at [1114, 92] on html "Your item is added to cart. View Cart × Final Sizes | Extra 15% Off Use Code EX…" at bounding box center [557, 275] width 1115 height 551
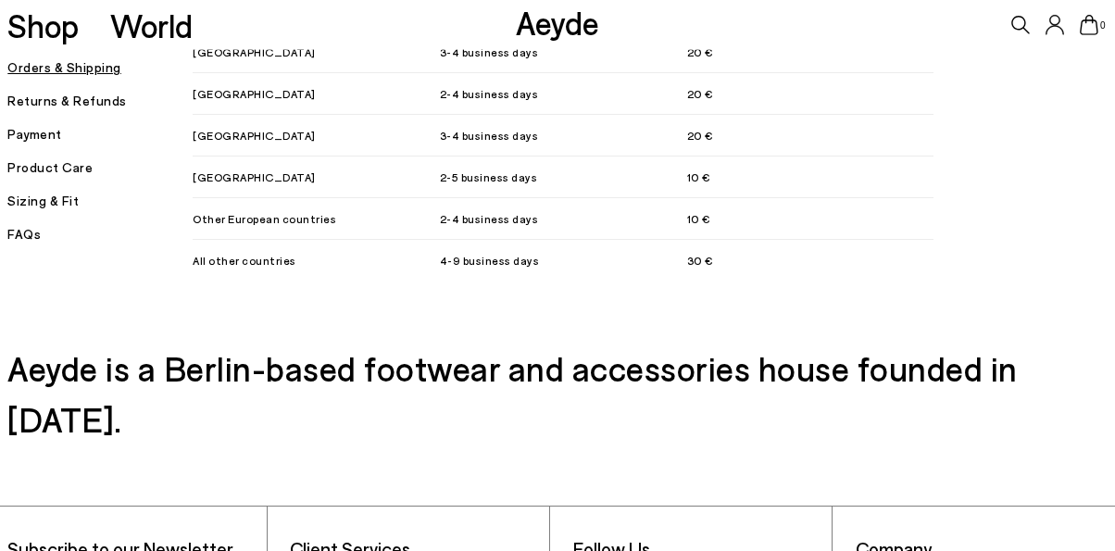
scroll to position [2162, 0]
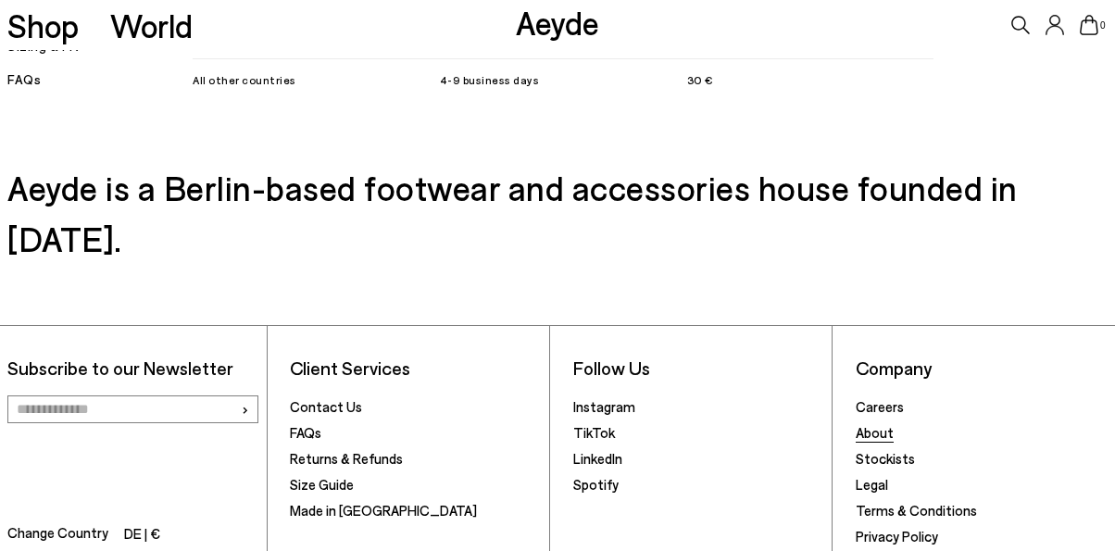
click at [879, 424] on link "About" at bounding box center [875, 432] width 38 height 17
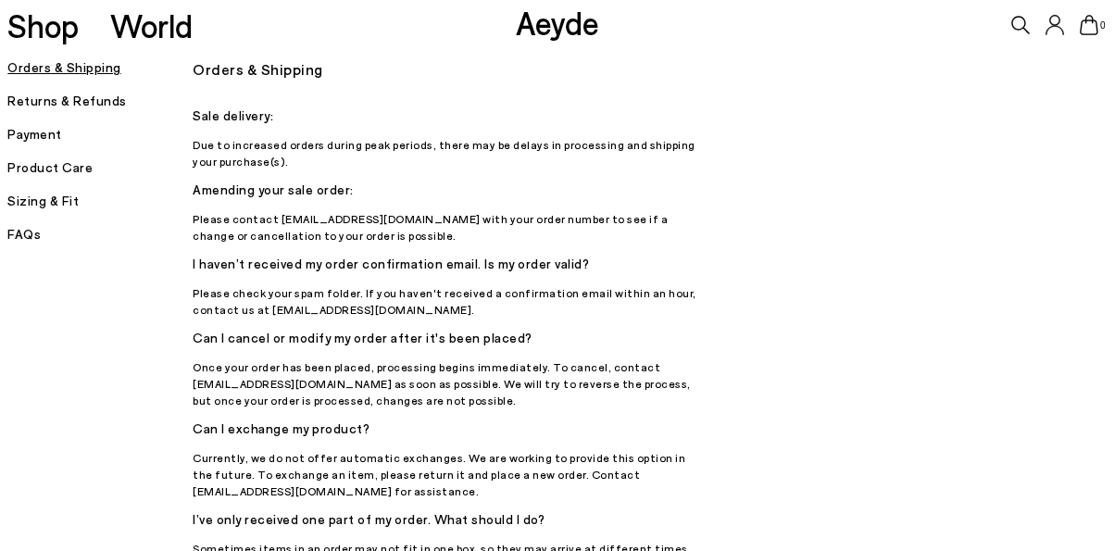
scroll to position [2112, 0]
